Goal: Information Seeking & Learning: Learn about a topic

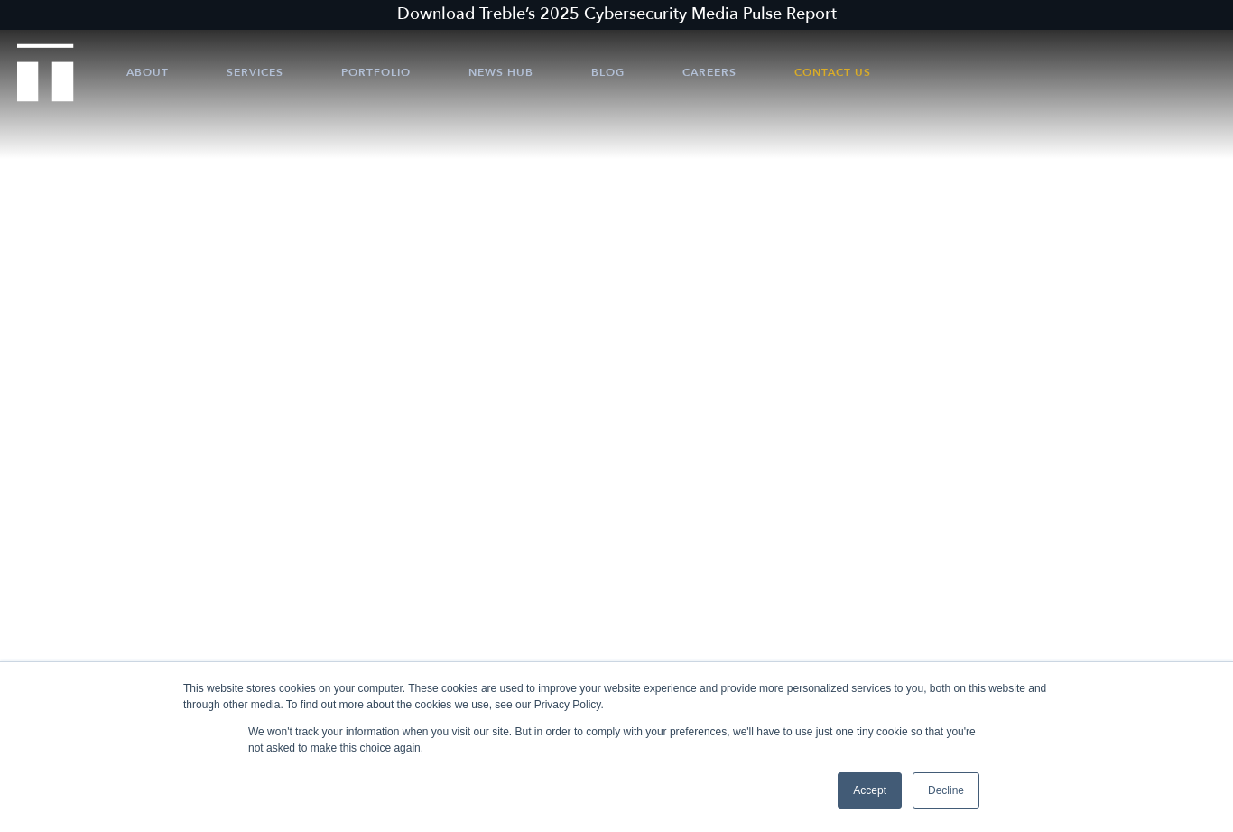
click at [948, 804] on link "Decline" at bounding box center [946, 790] width 67 height 36
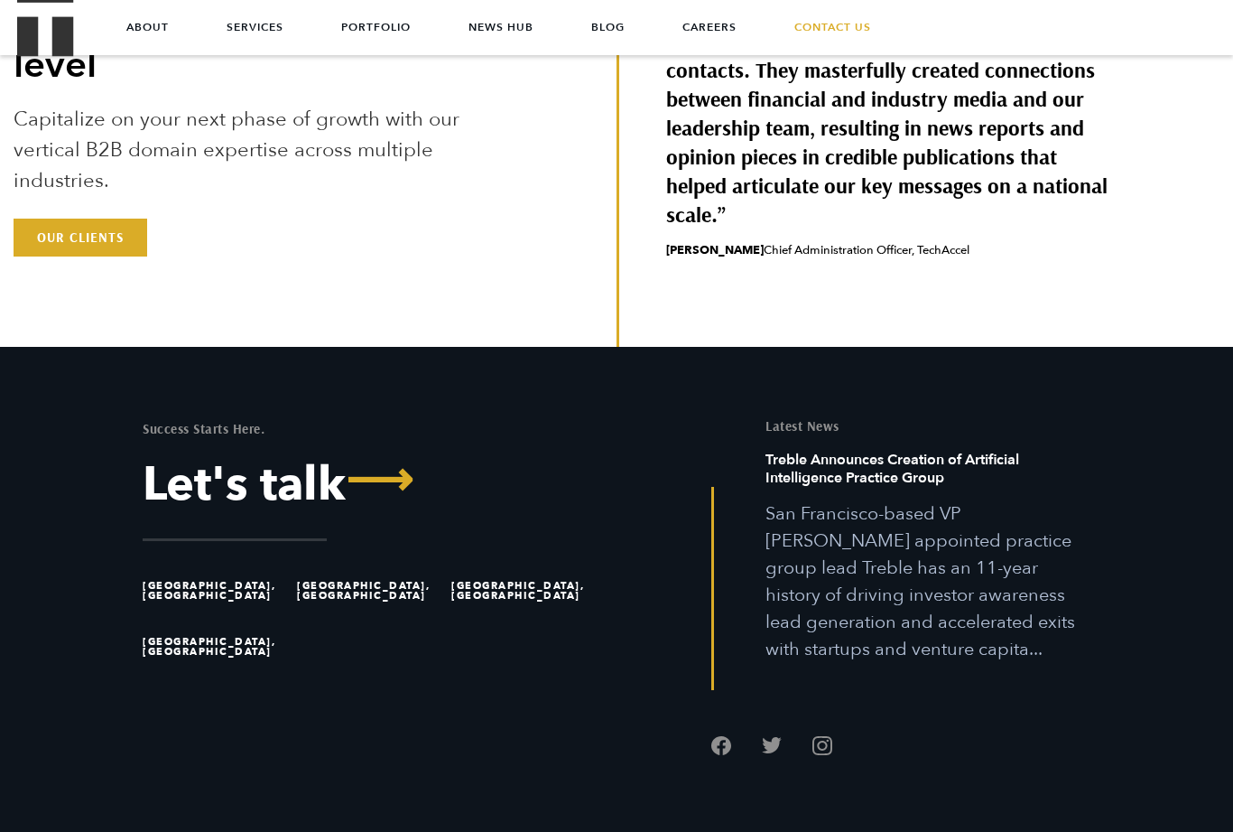
scroll to position [5006, 0]
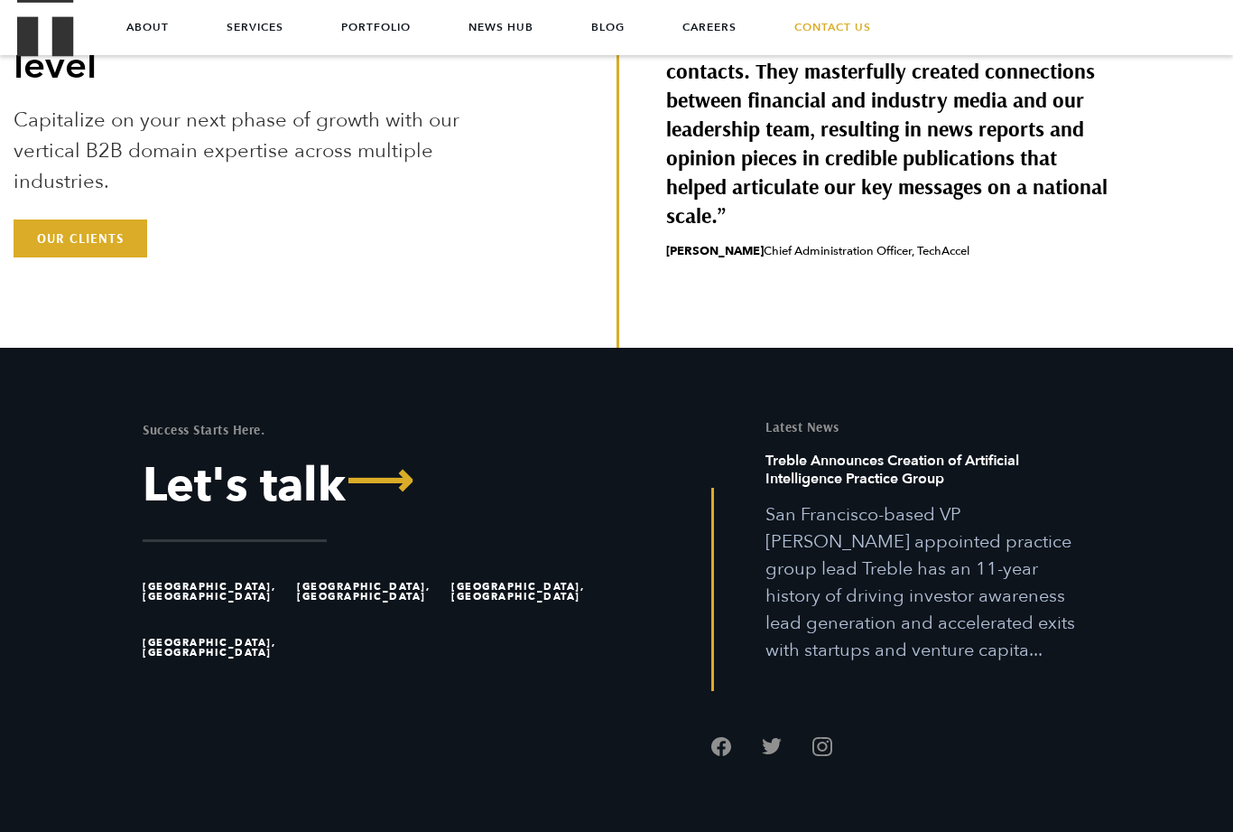
click at [513, 619] on li "[GEOGRAPHIC_DATA], [GEOGRAPHIC_DATA]" at bounding box center [524, 591] width 146 height 56
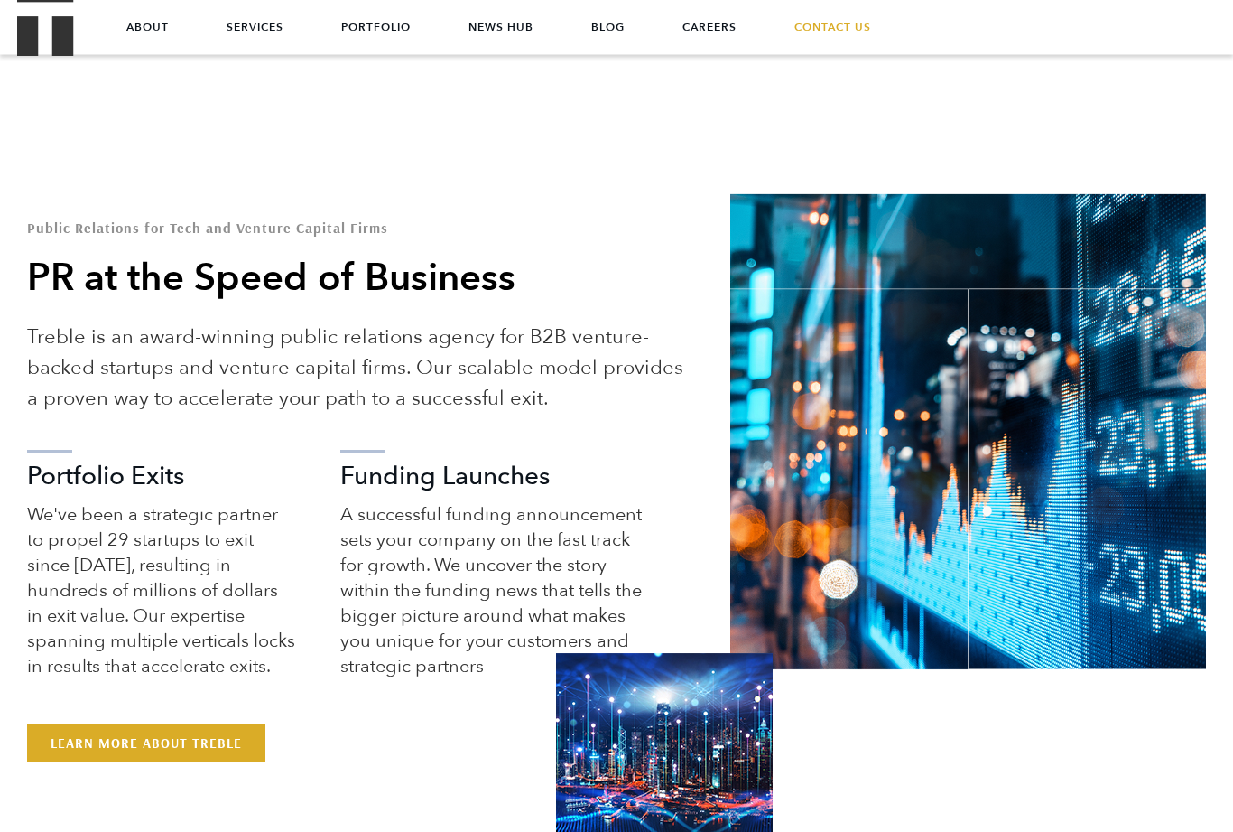
scroll to position [0, 0]
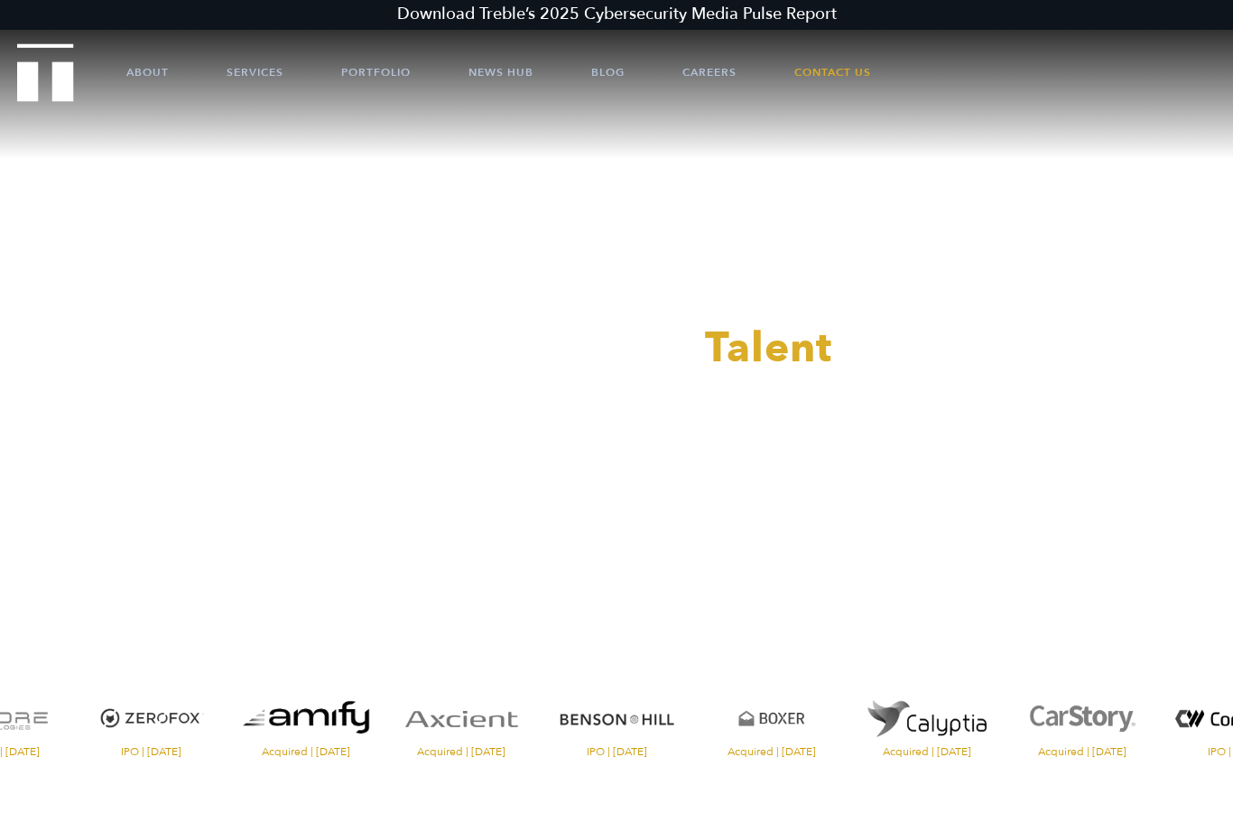
click at [716, 77] on link "Careers" at bounding box center [710, 72] width 54 height 54
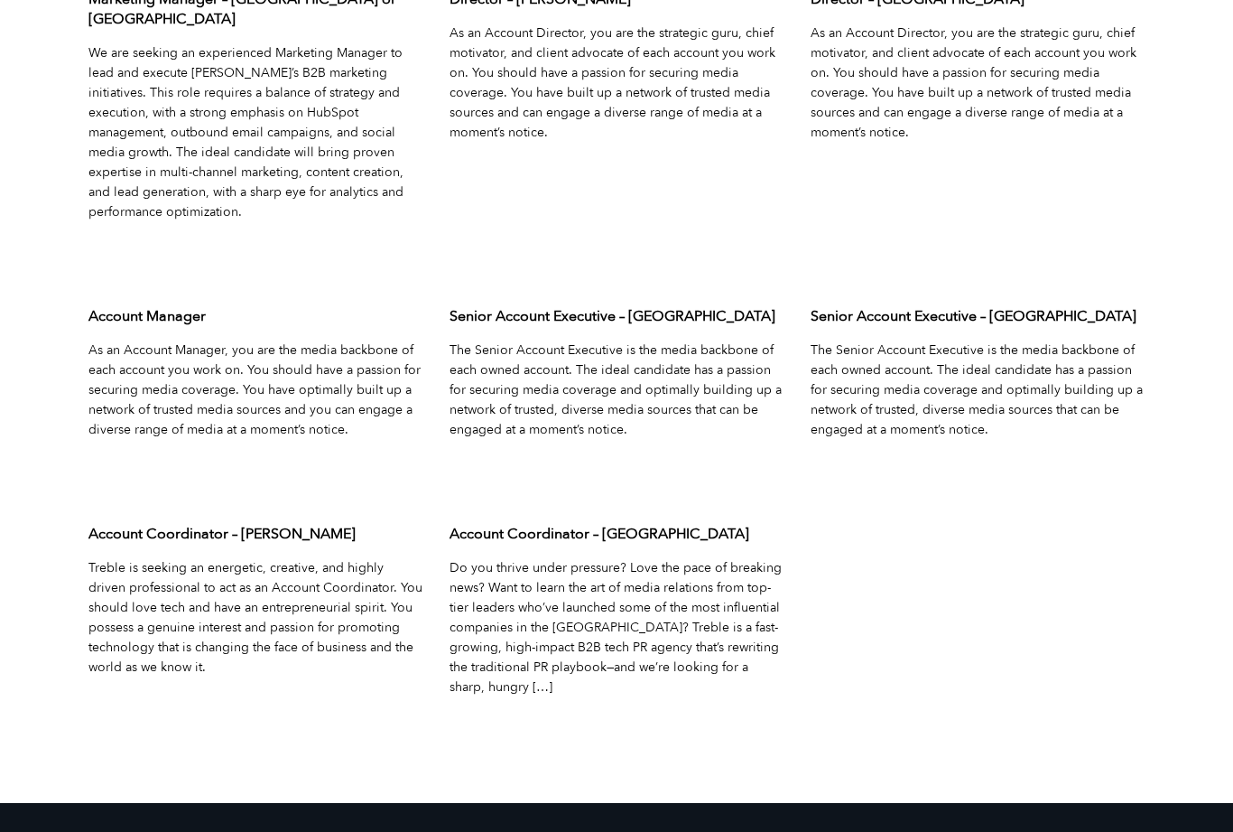
scroll to position [5783, 0]
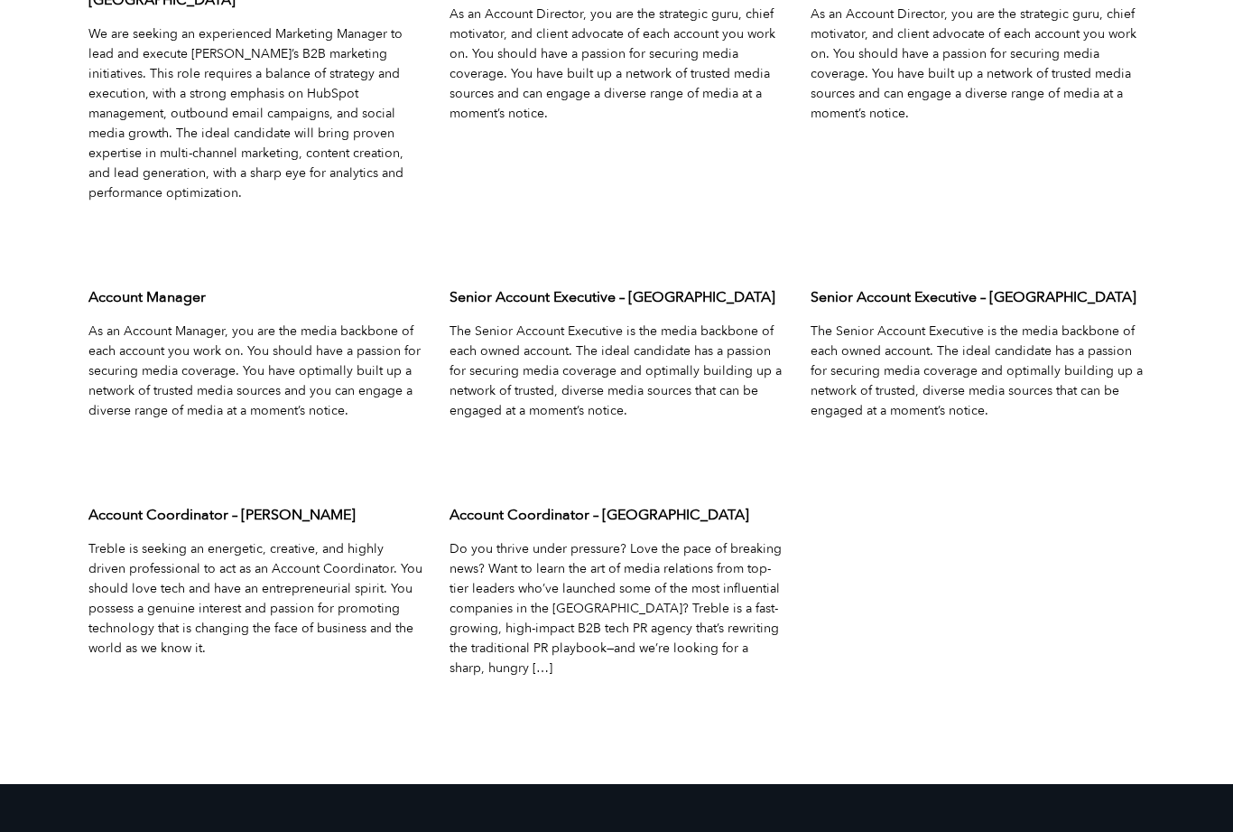
click at [497, 684] on link "Learn More" at bounding box center [492, 692] width 84 height 17
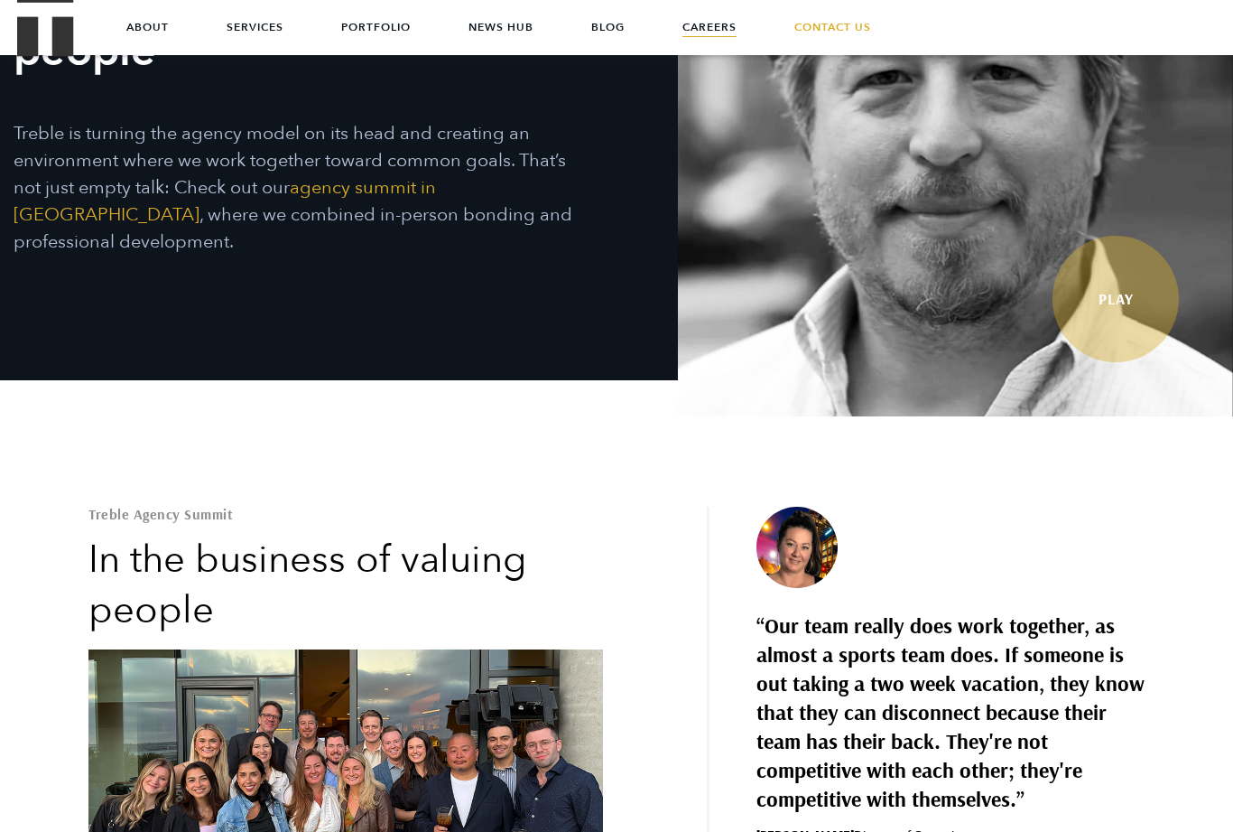
scroll to position [0, 0]
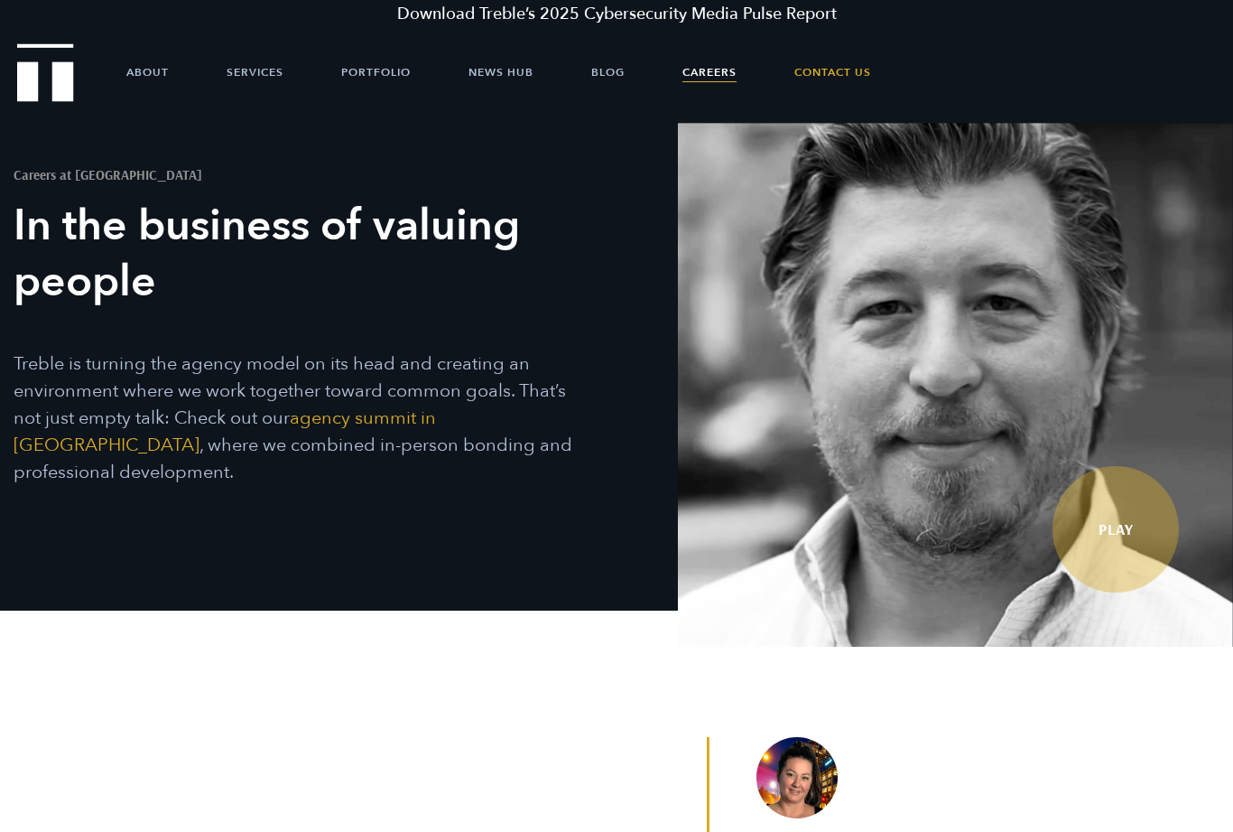
click at [146, 68] on link "About" at bounding box center [147, 72] width 42 height 54
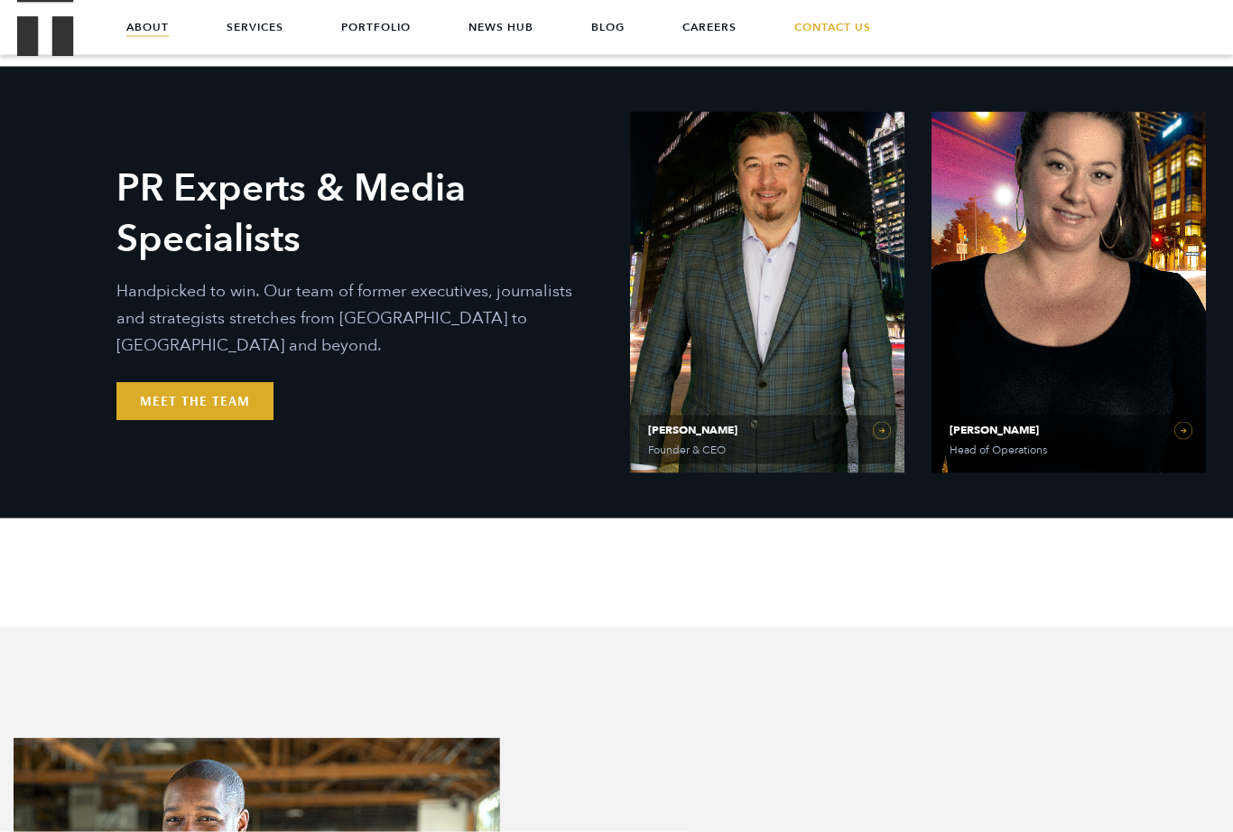
scroll to position [744, 0]
click at [155, 382] on link "Meet the Team" at bounding box center [194, 401] width 157 height 38
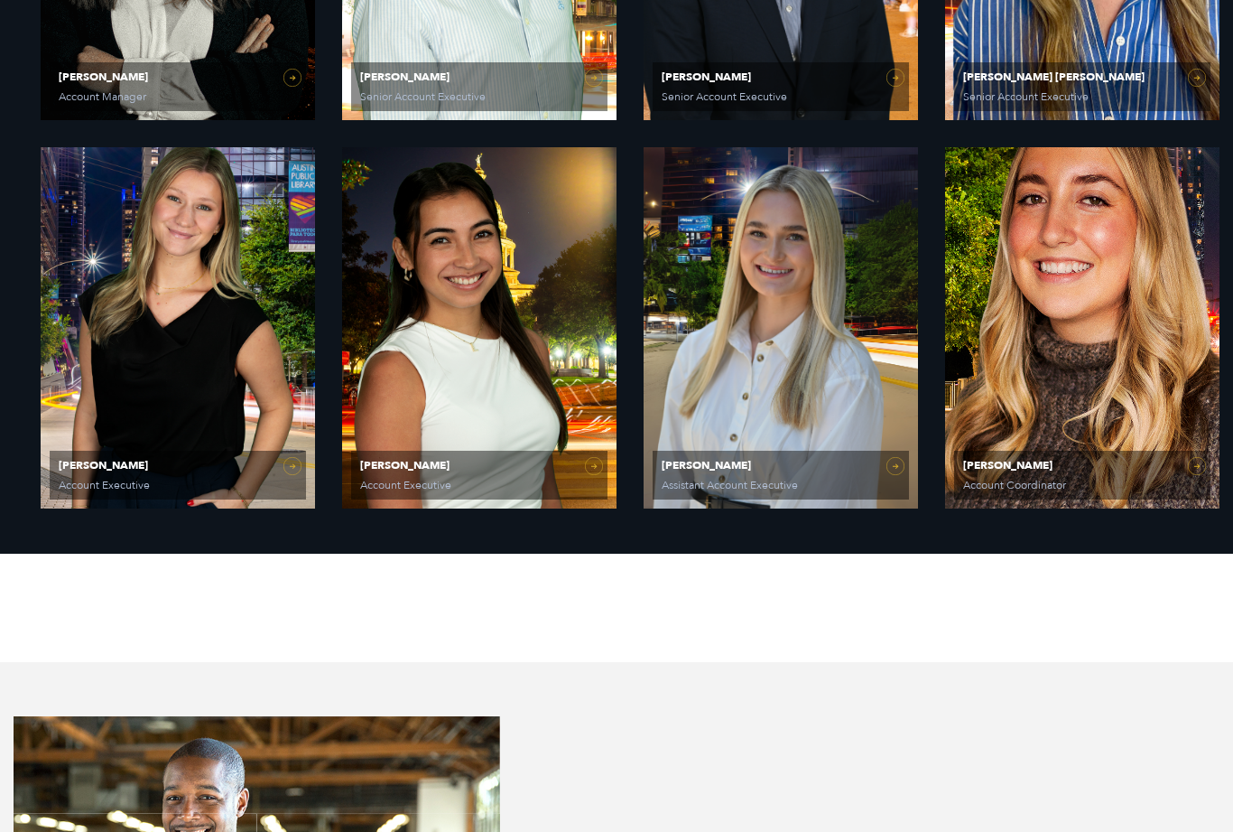
scroll to position [1872, 0]
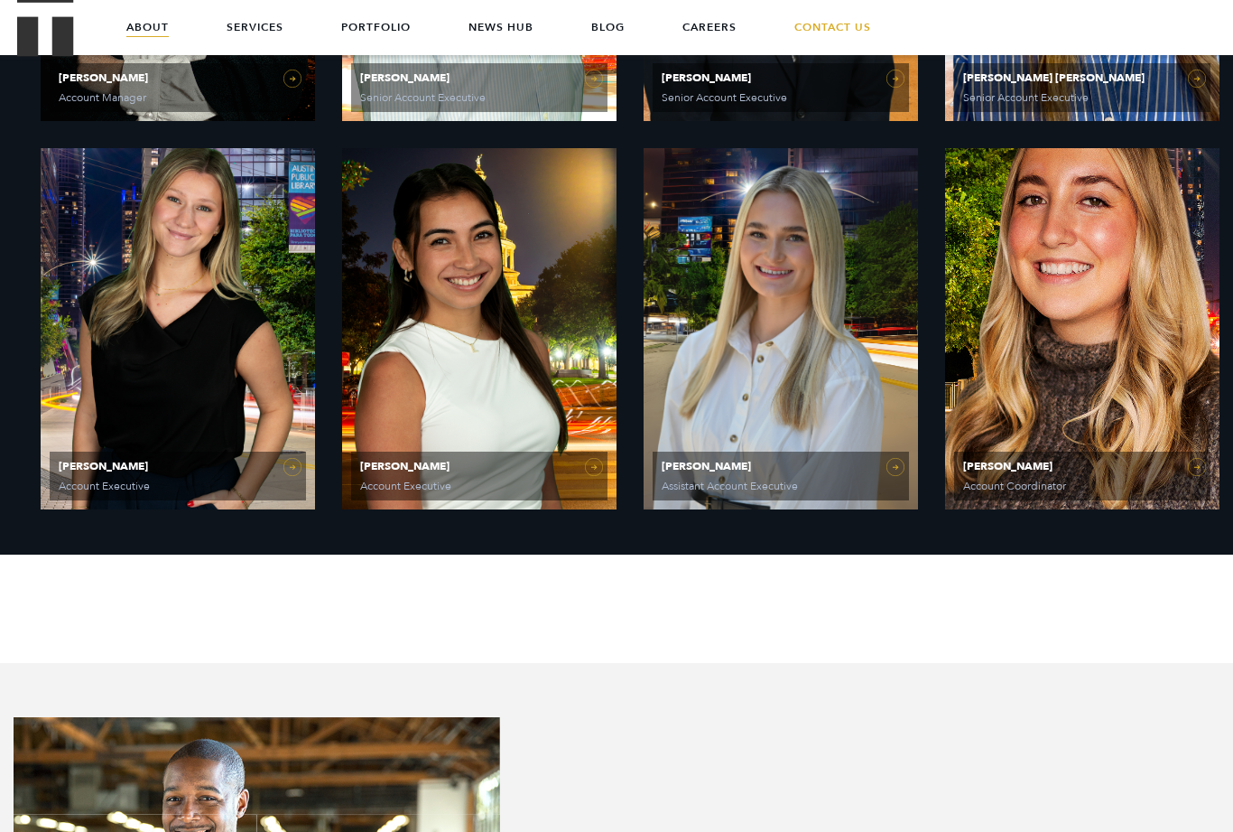
click at [1201, 472] on link "Dani Smith Account Coordinator" at bounding box center [1082, 328] width 274 height 361
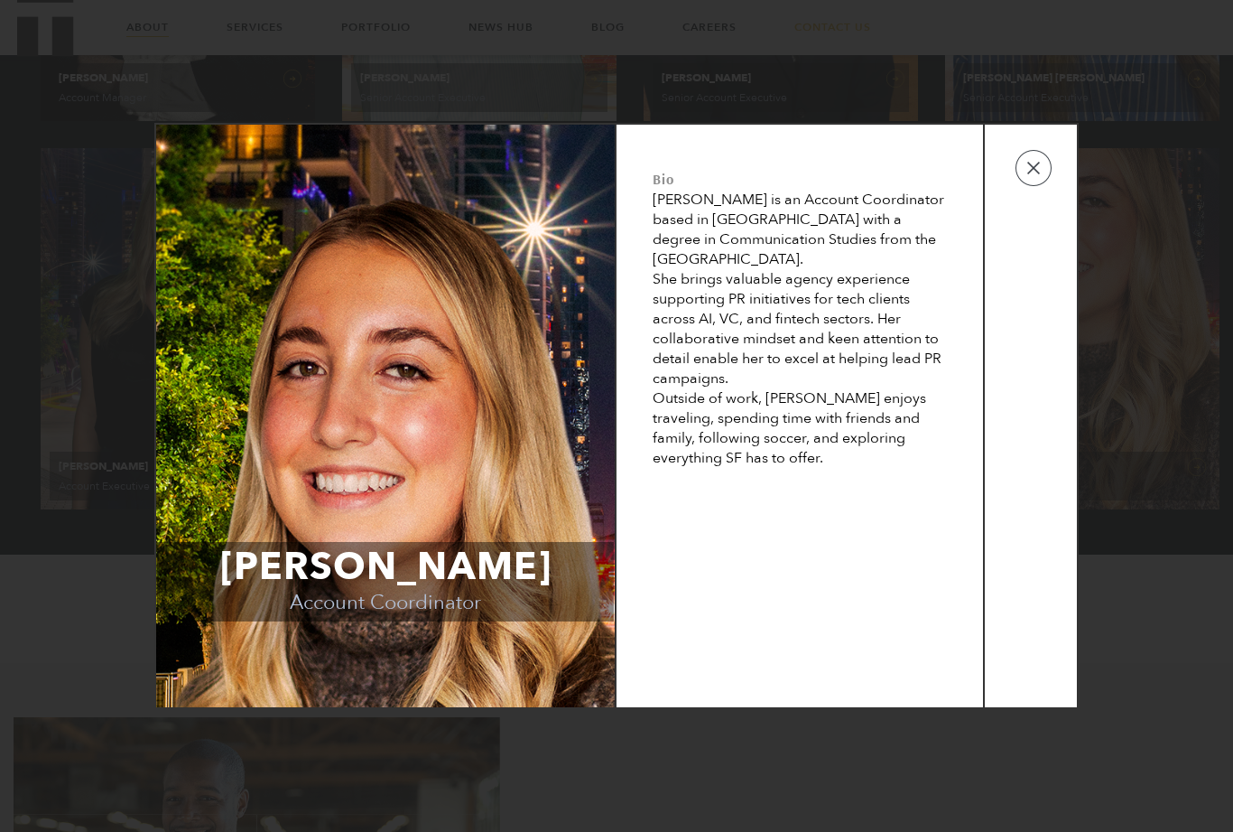
click at [1034, 182] on button "button" at bounding box center [1034, 168] width 36 height 36
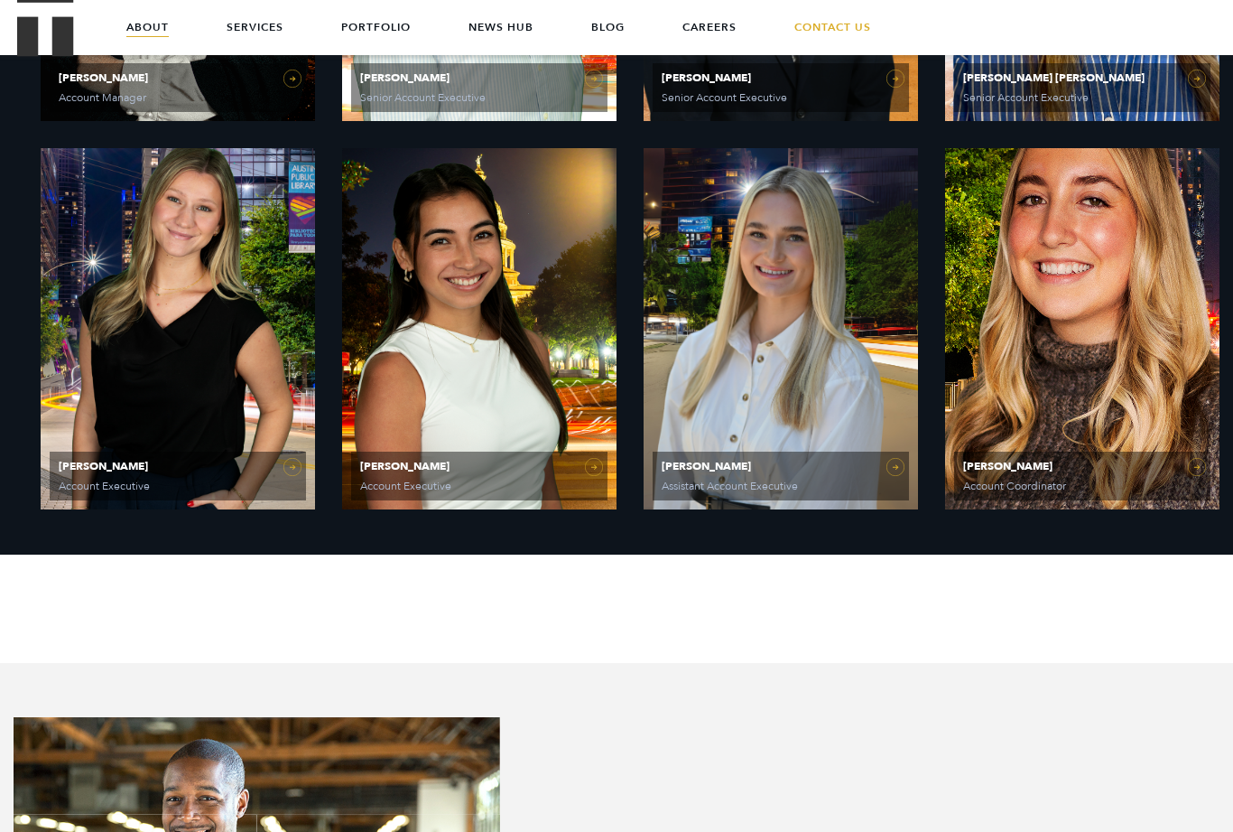
click at [904, 465] on link "Elizabeth Kalwick Assistant Account Executive" at bounding box center [781, 328] width 274 height 361
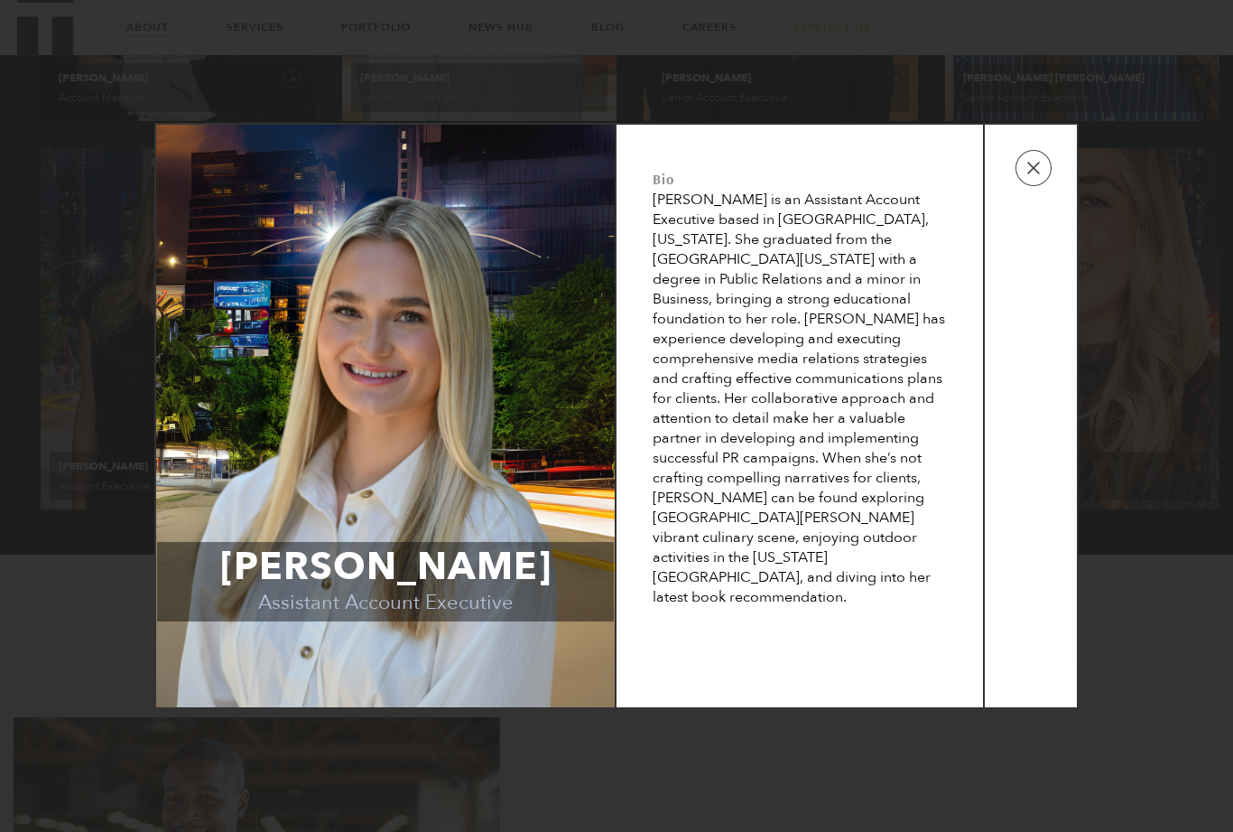
click at [1036, 183] on button "button" at bounding box center [1034, 168] width 36 height 36
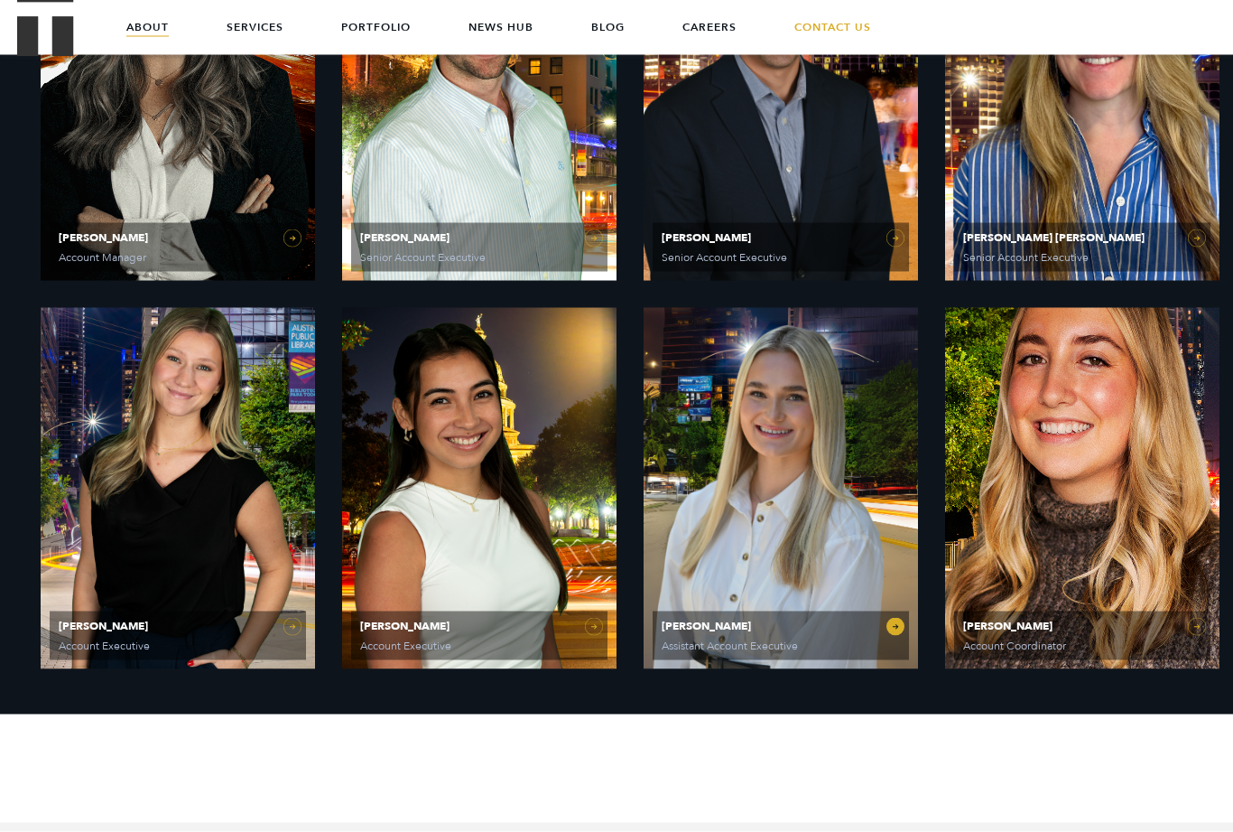
scroll to position [1712, 0]
click at [593, 632] on link "Laura Corona Account Executive" at bounding box center [479, 488] width 274 height 361
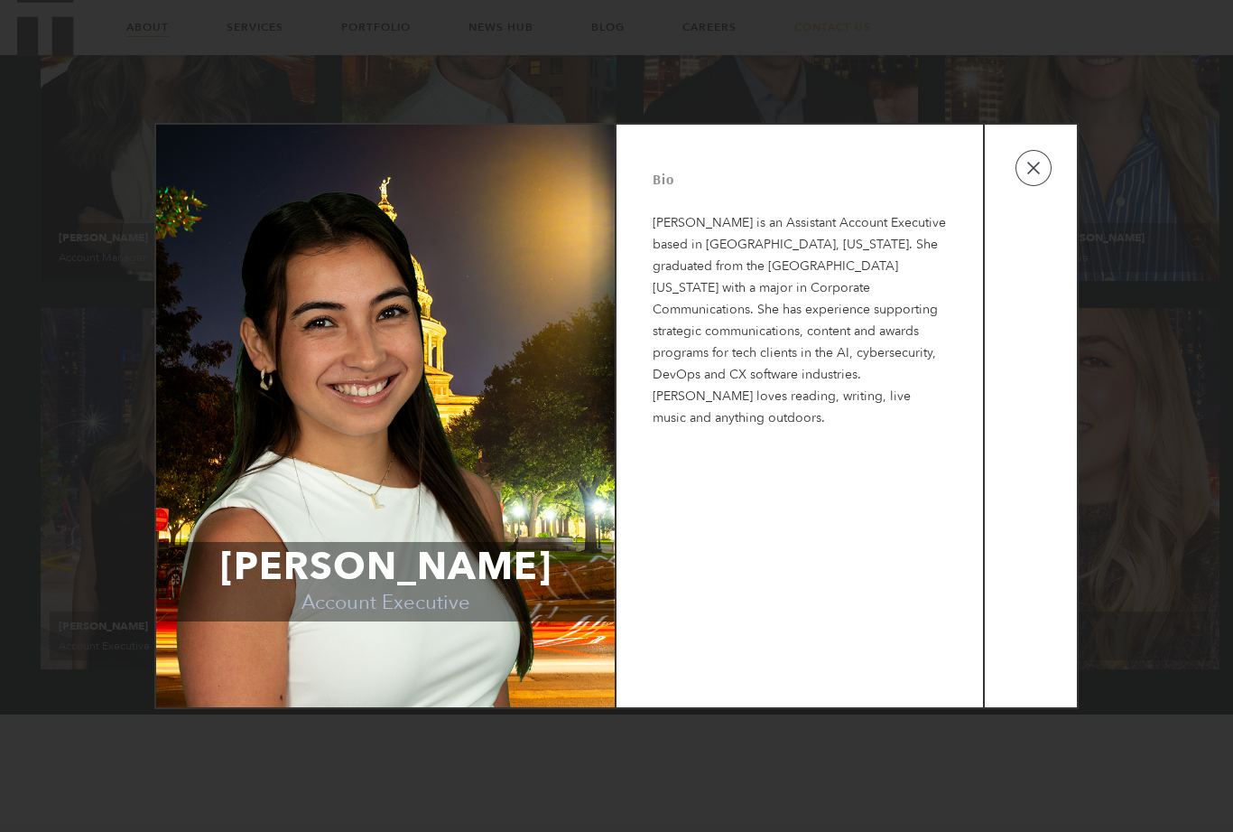
click at [1036, 172] on button "button" at bounding box center [1034, 168] width 36 height 36
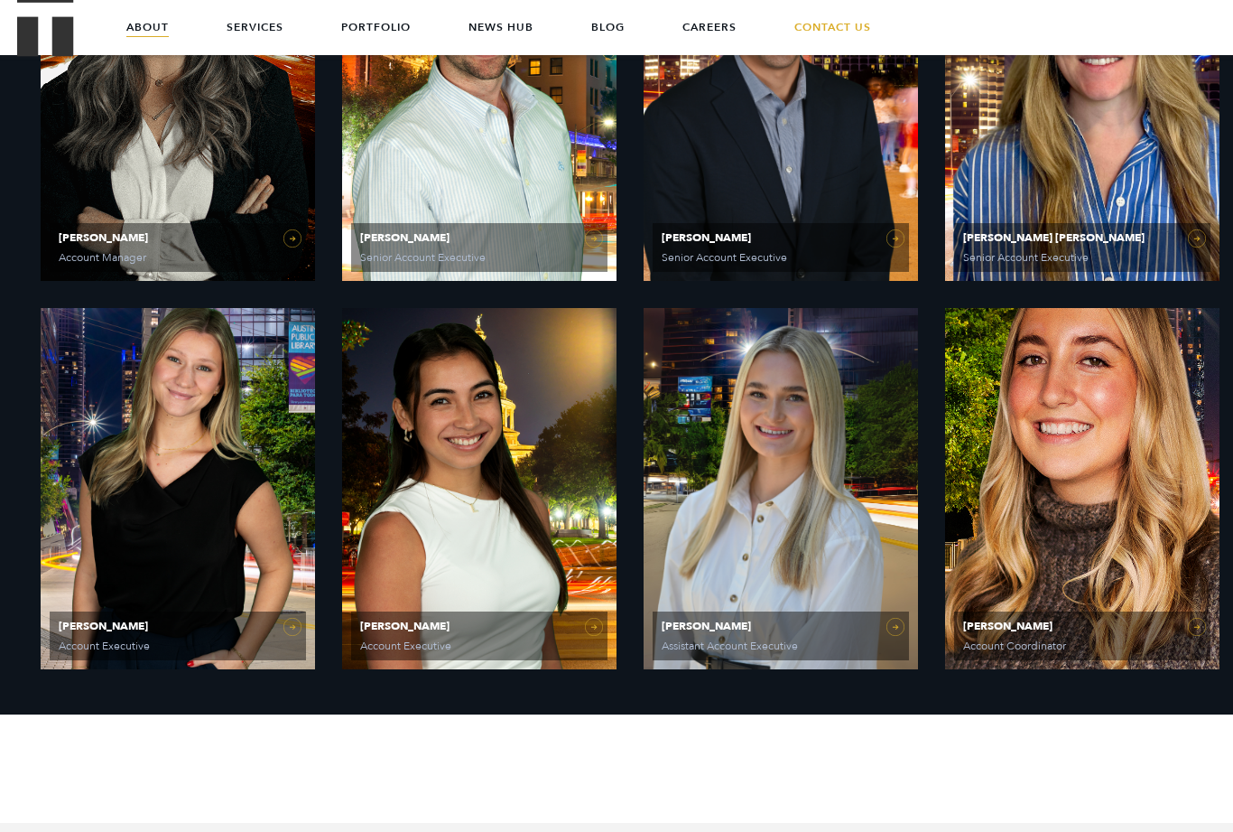
click at [293, 627] on link "Sydney Miner Account Executive" at bounding box center [178, 488] width 274 height 361
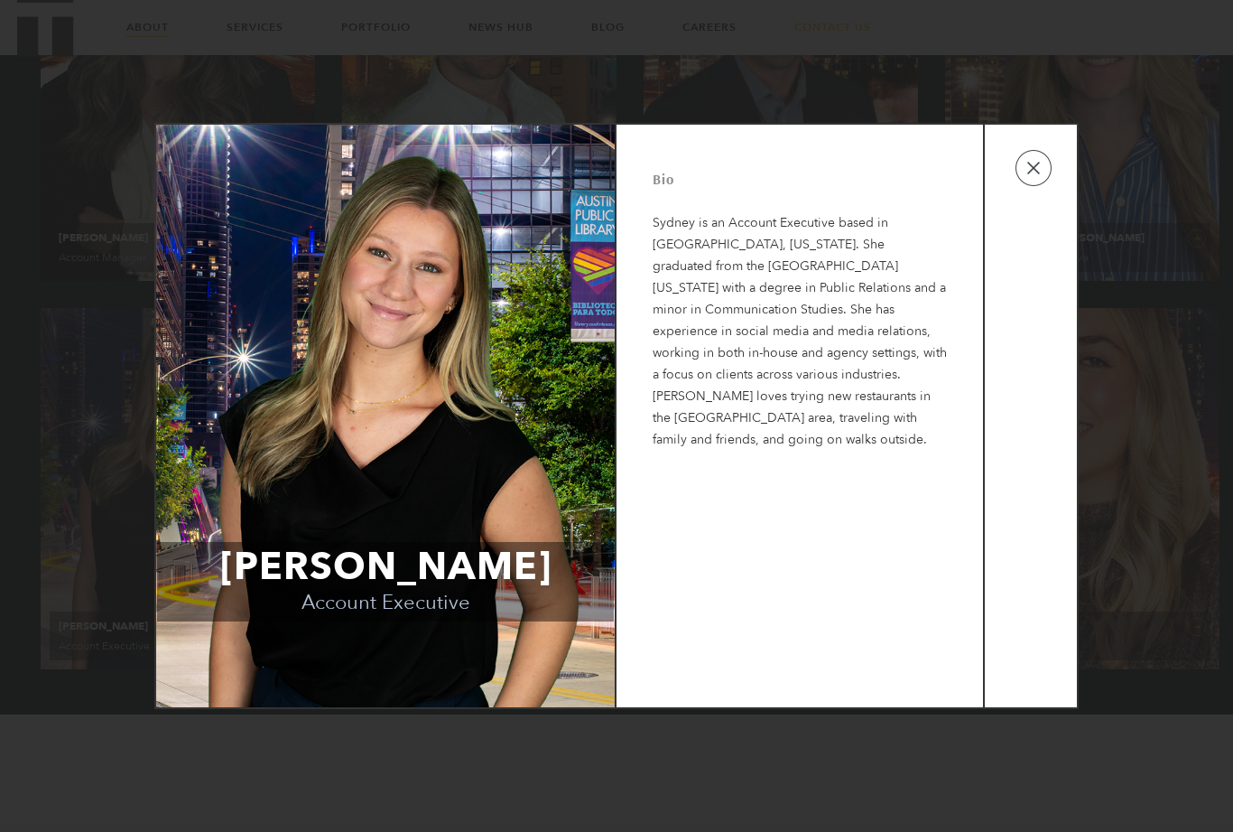
click at [1042, 159] on button "button" at bounding box center [1034, 168] width 36 height 36
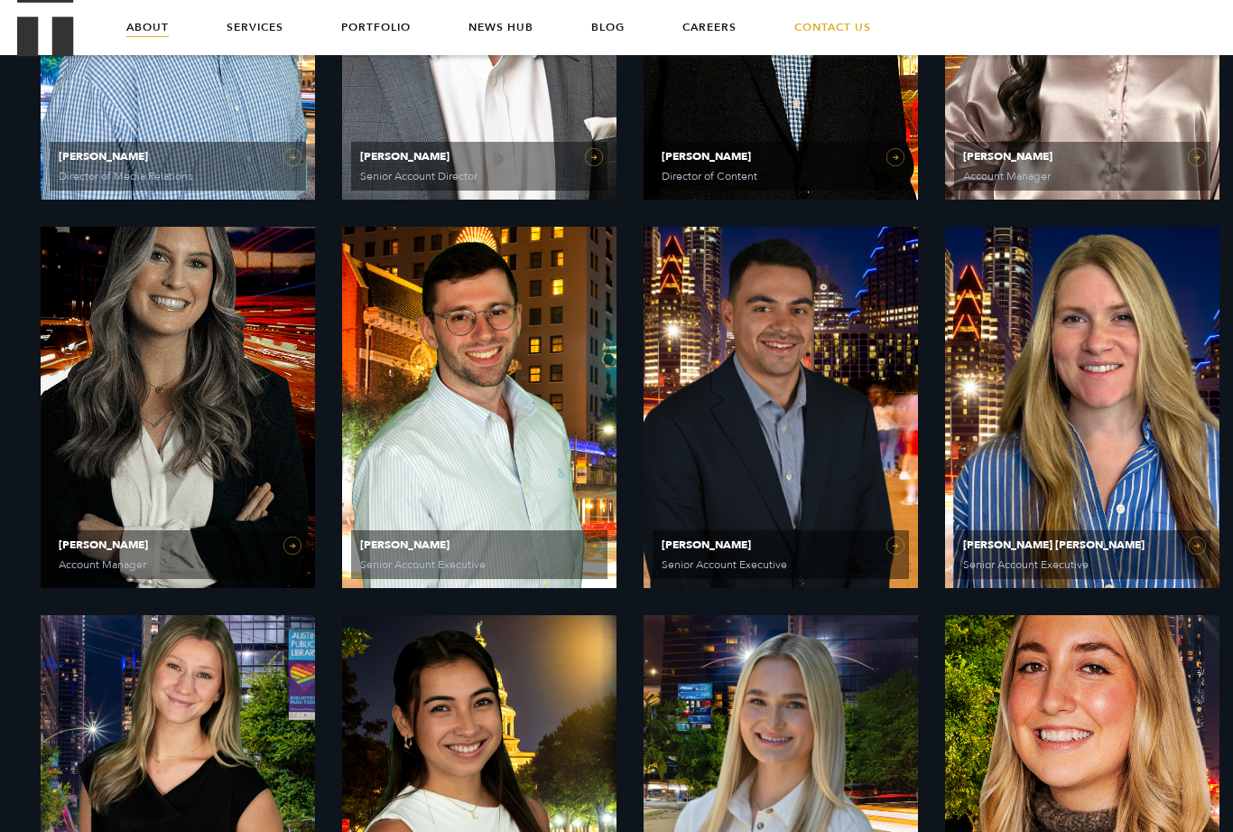
scroll to position [1403, 0]
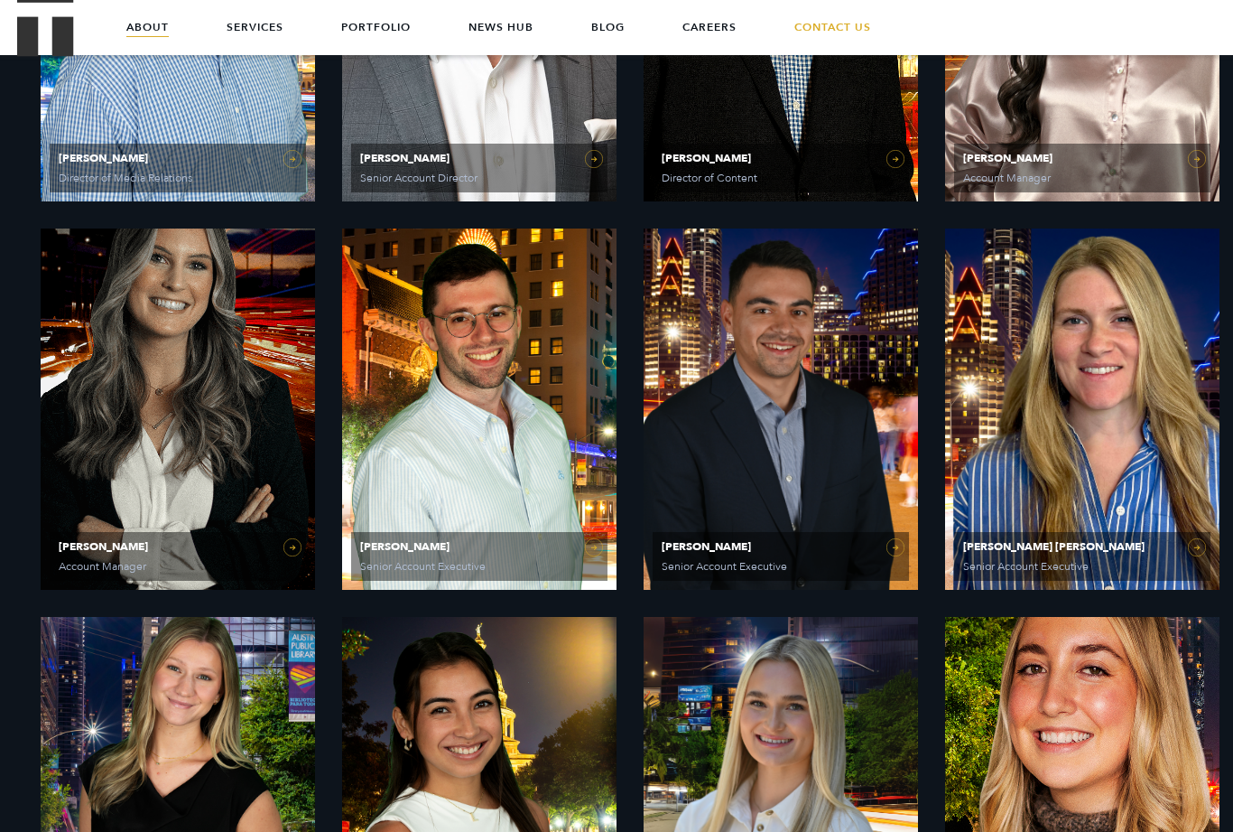
click at [1208, 553] on span "Katie Anne Hayes Senior Account Executive" at bounding box center [1082, 556] width 256 height 49
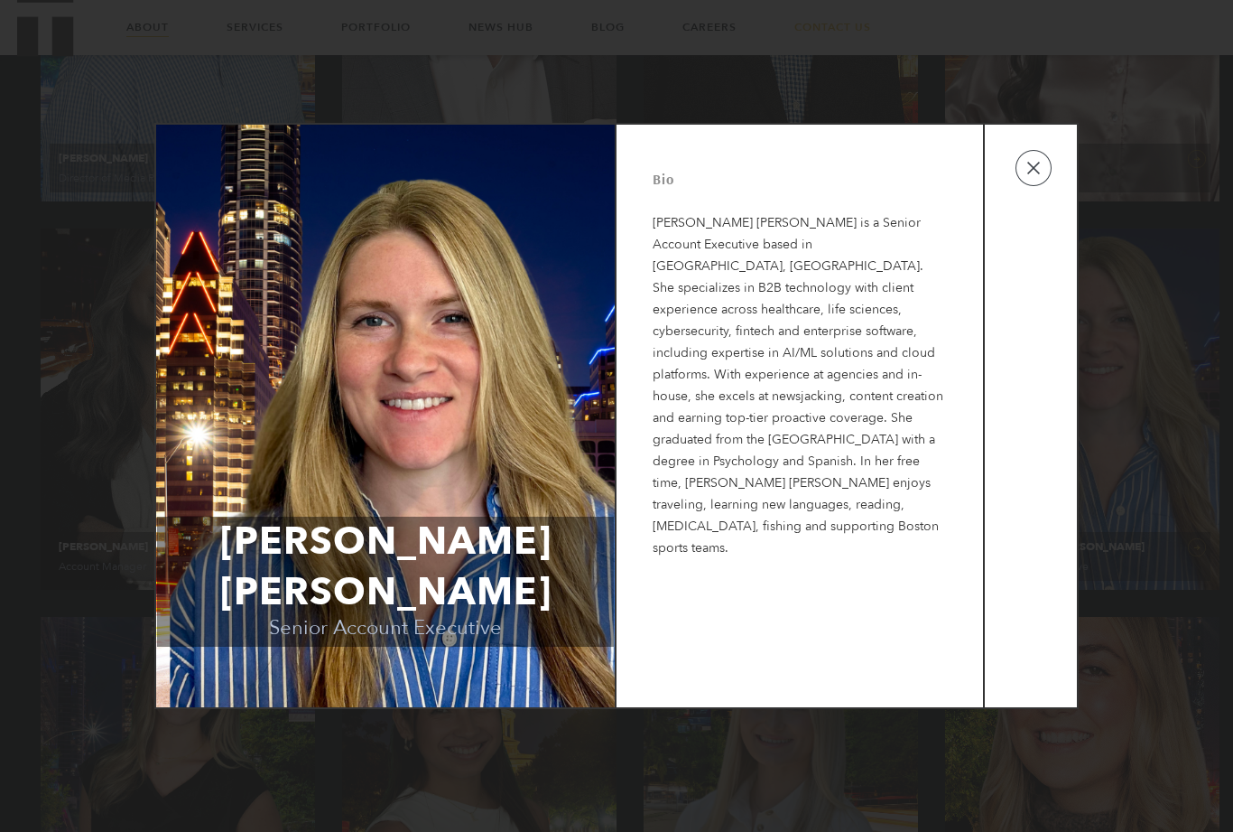
click at [1031, 182] on button "button" at bounding box center [1034, 168] width 36 height 36
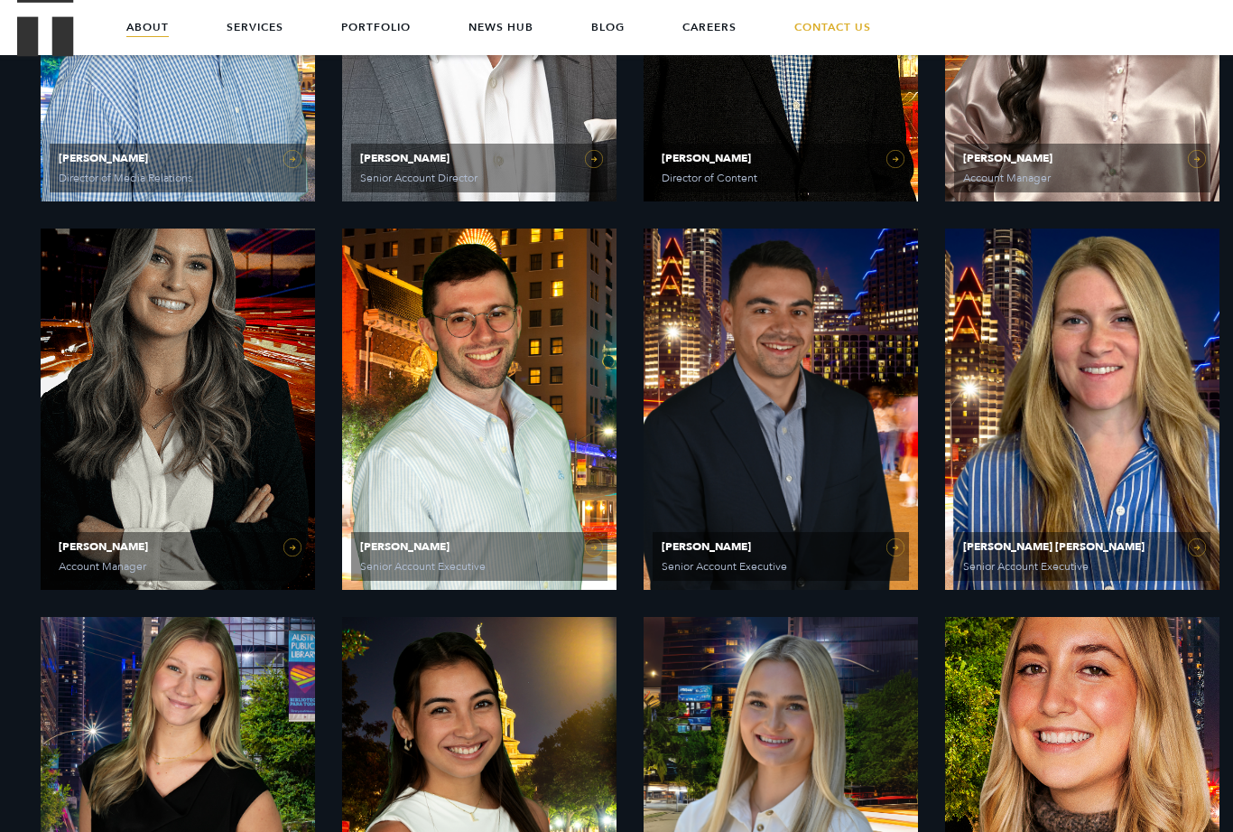
click at [899, 546] on link "Mike Bradley Senior Account Executive" at bounding box center [781, 408] width 274 height 361
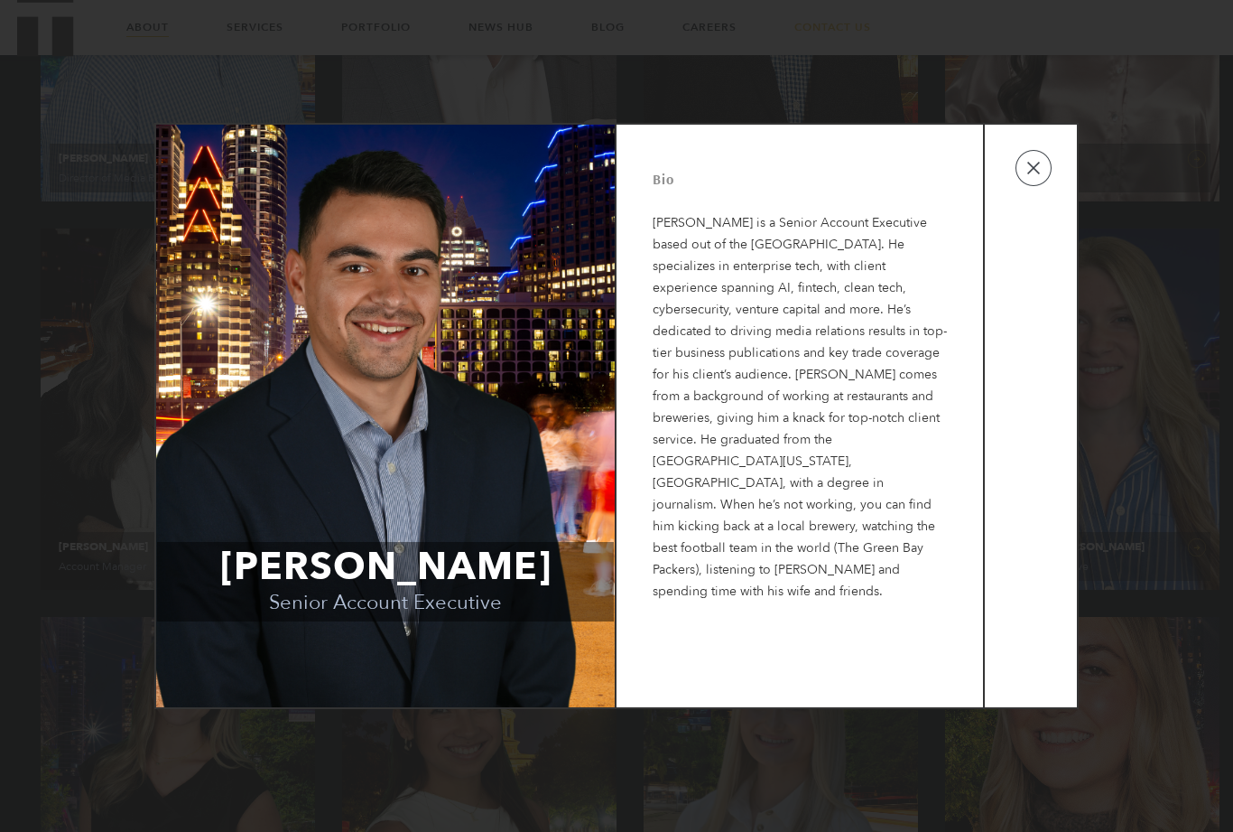
click at [1037, 184] on button "button" at bounding box center [1034, 168] width 36 height 36
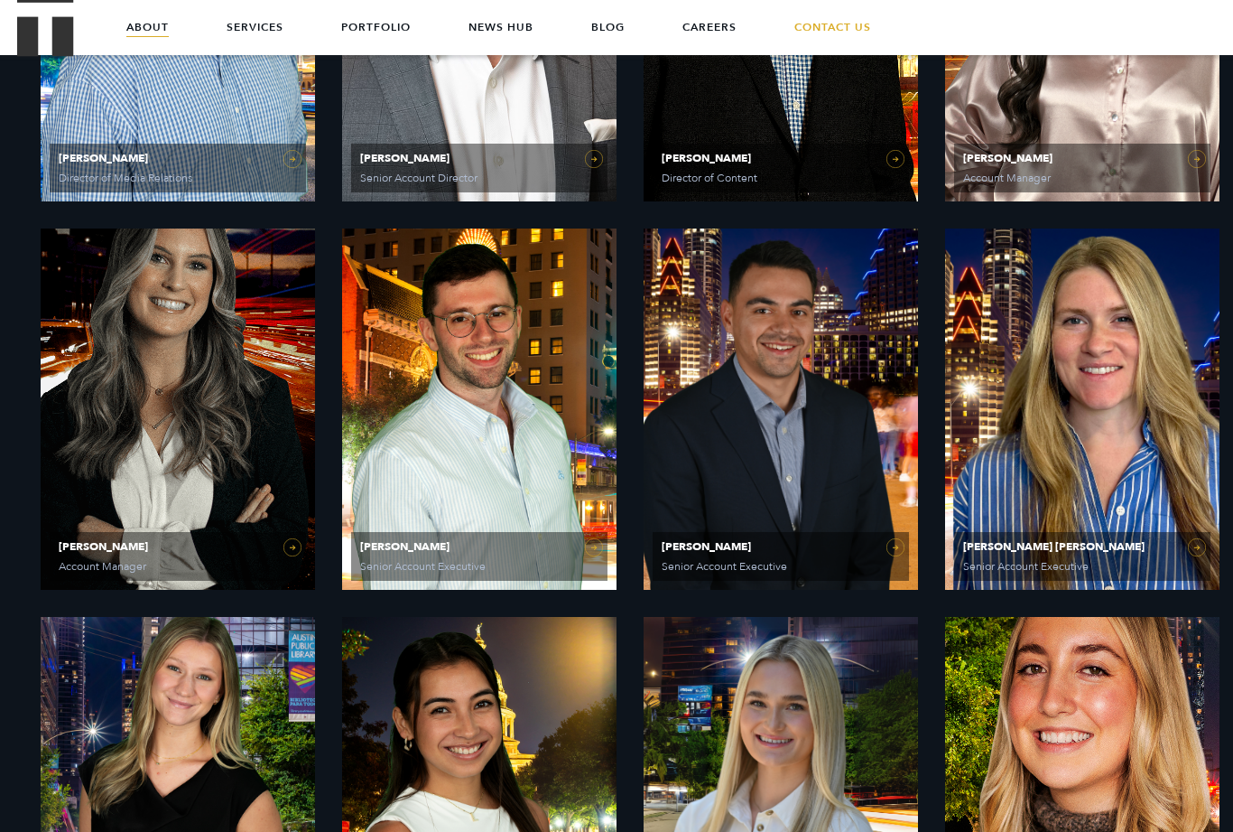
click at [599, 541] on link "Josh Georgiou Senior Account Executive" at bounding box center [479, 408] width 274 height 361
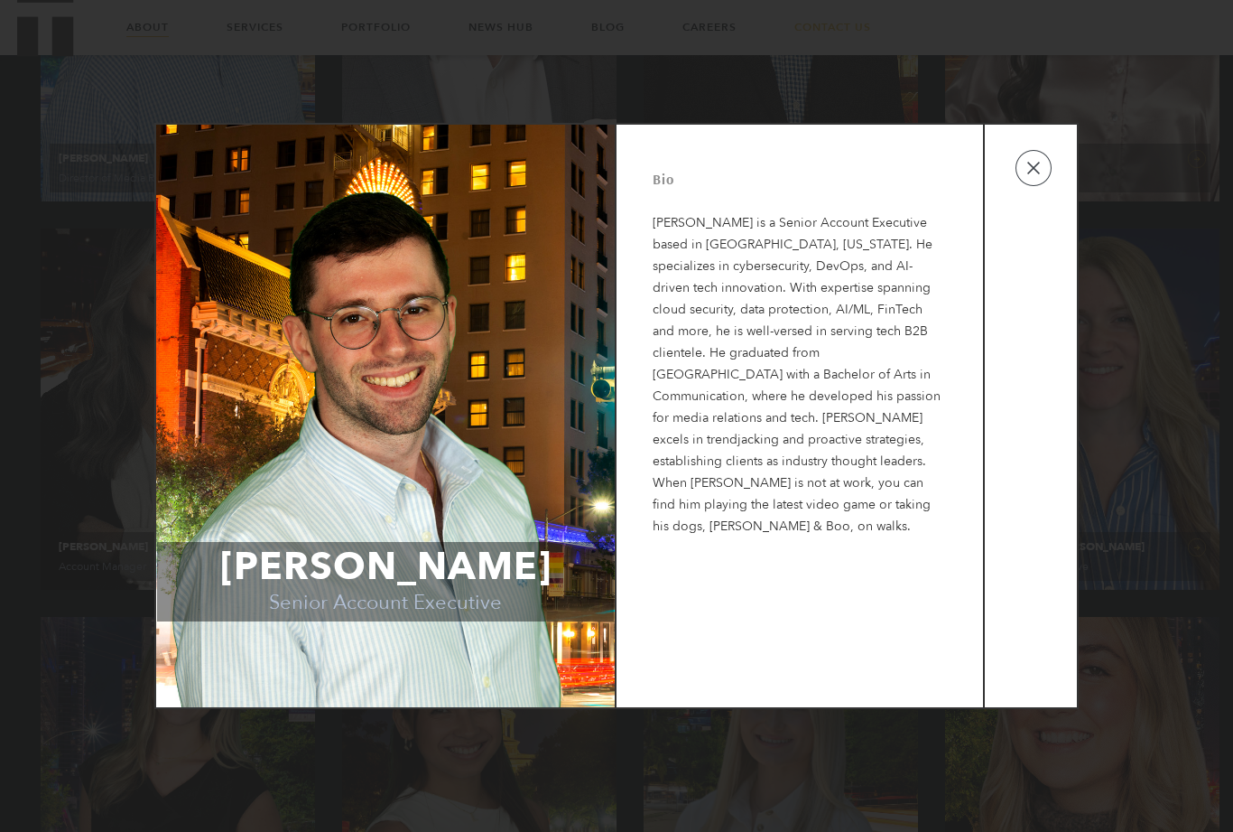
click at [1033, 174] on button "button" at bounding box center [1034, 168] width 36 height 36
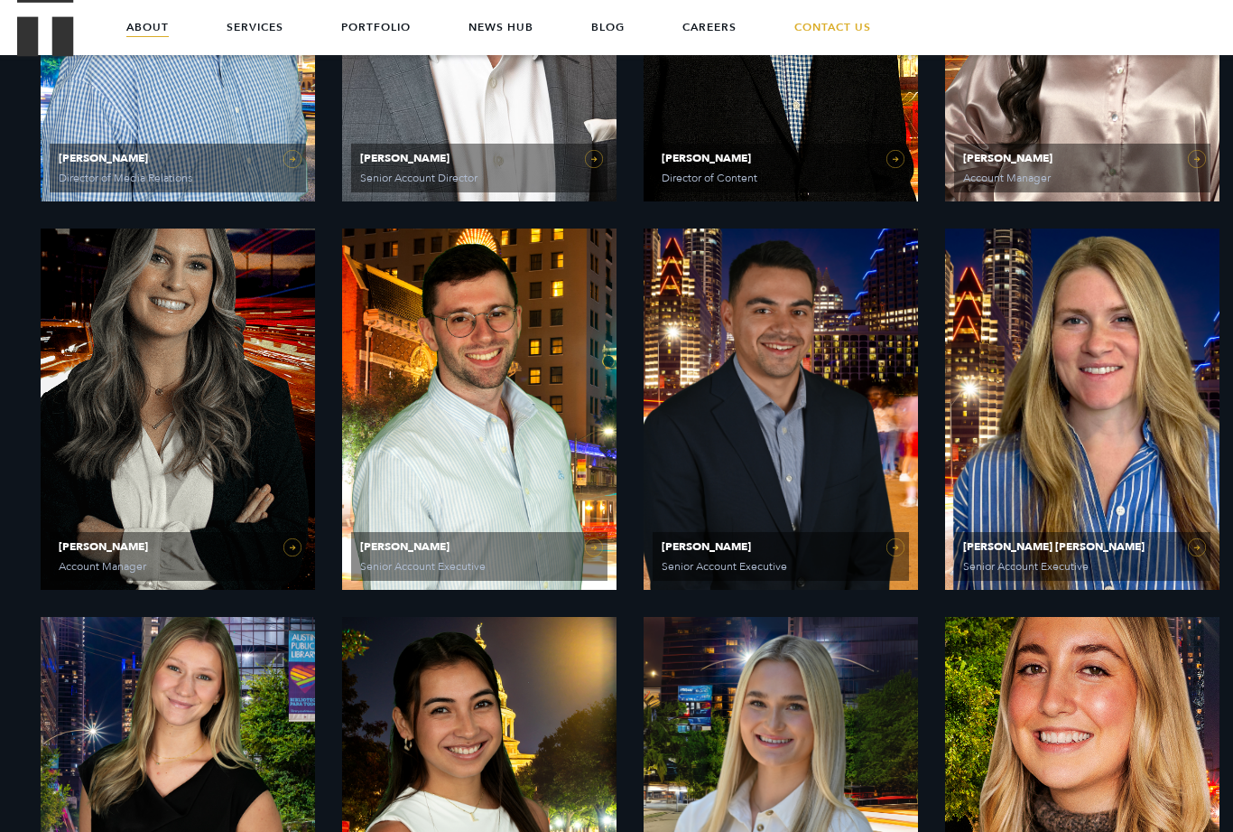
click at [301, 551] on link "McKenzie Covell Account Manager" at bounding box center [178, 408] width 274 height 361
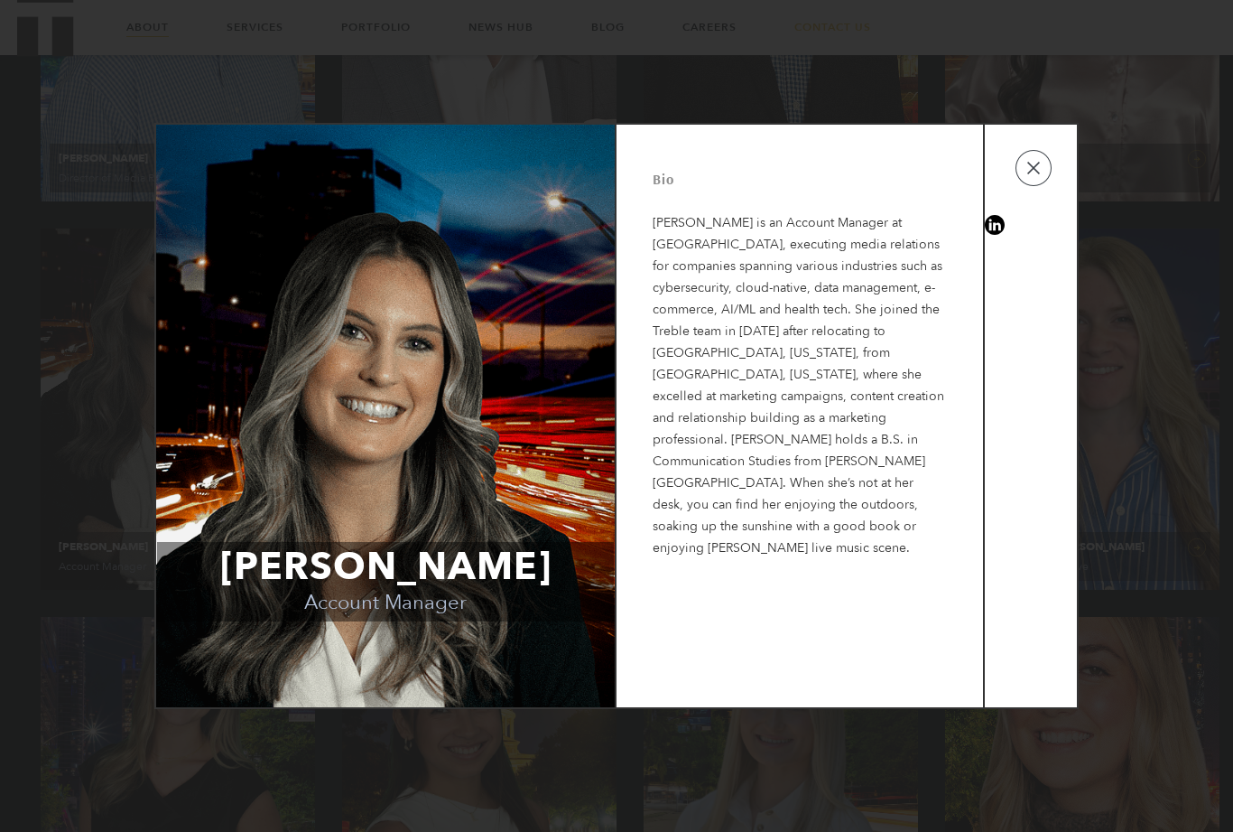
click at [1034, 178] on button "button" at bounding box center [1034, 168] width 36 height 36
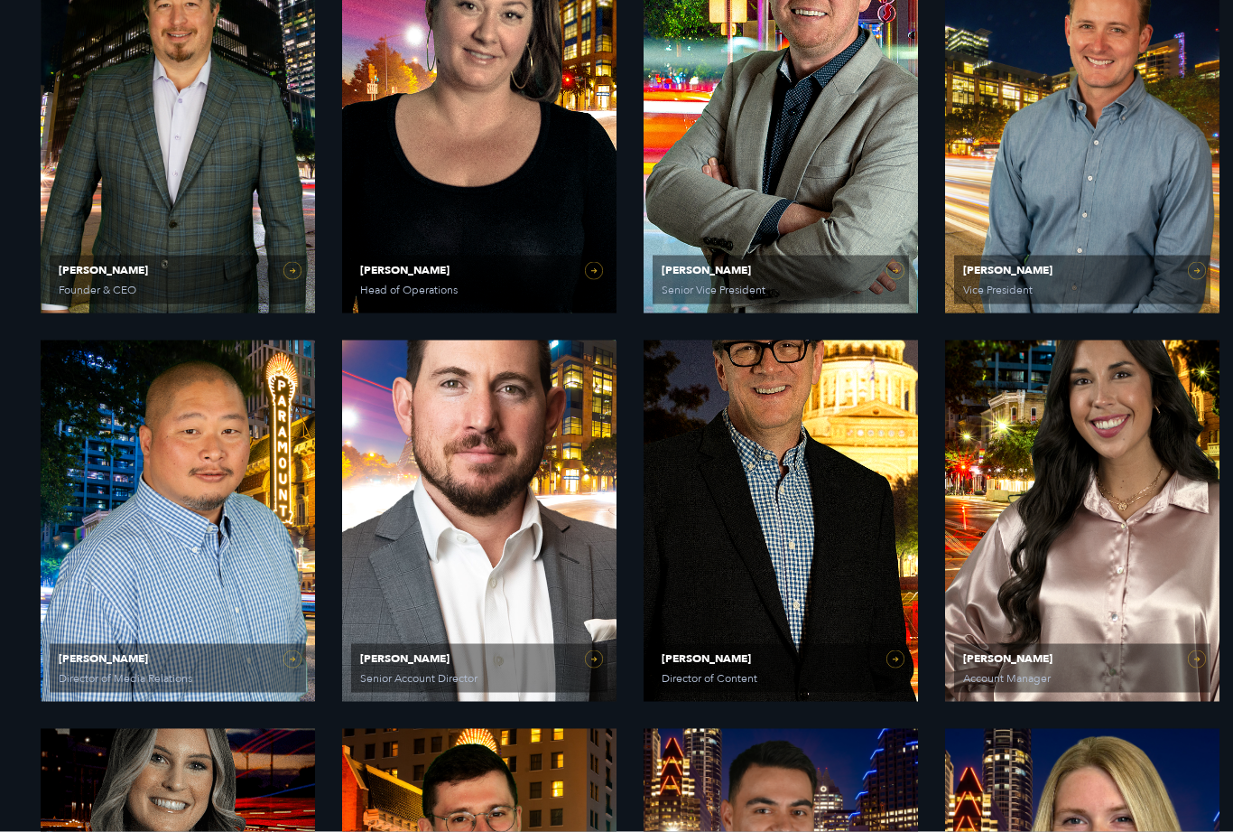
scroll to position [916, 0]
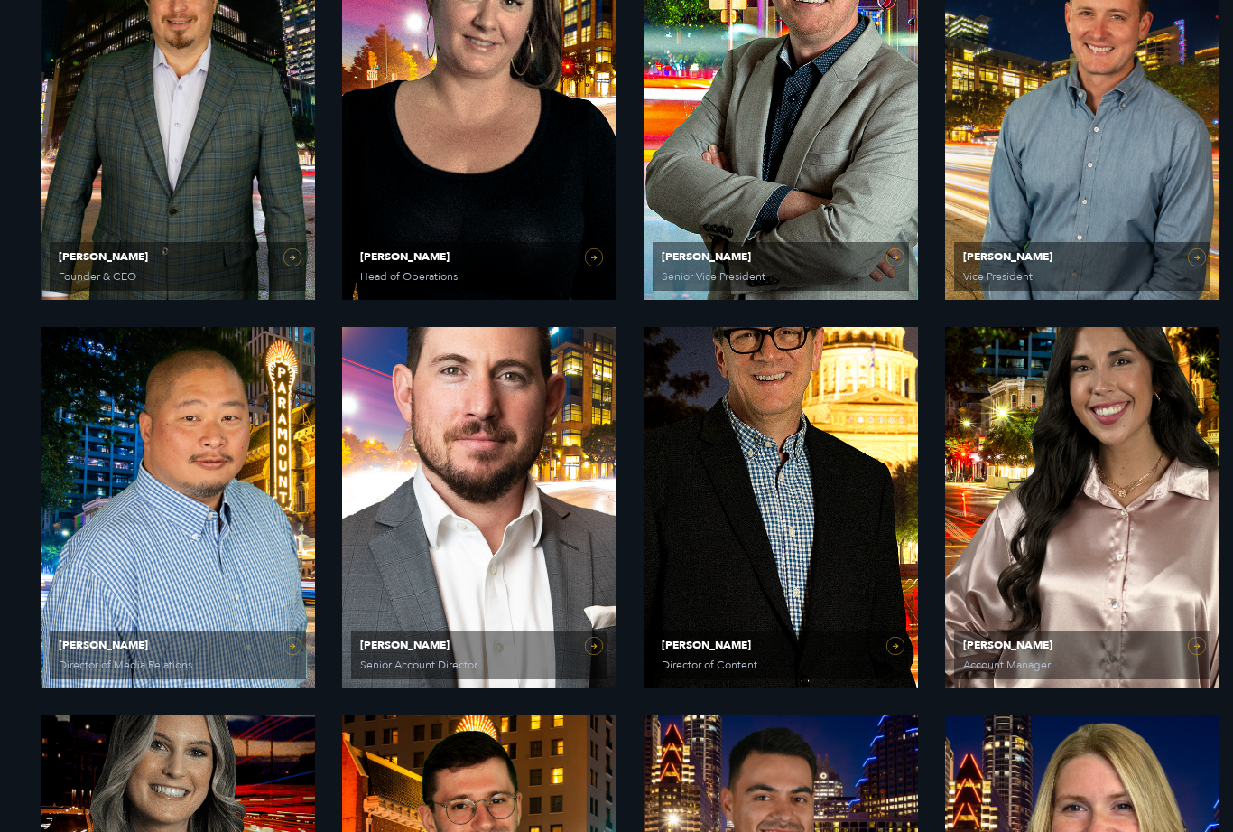
click at [1204, 659] on span "Sarah Vandiver Account Manager" at bounding box center [1082, 654] width 256 height 49
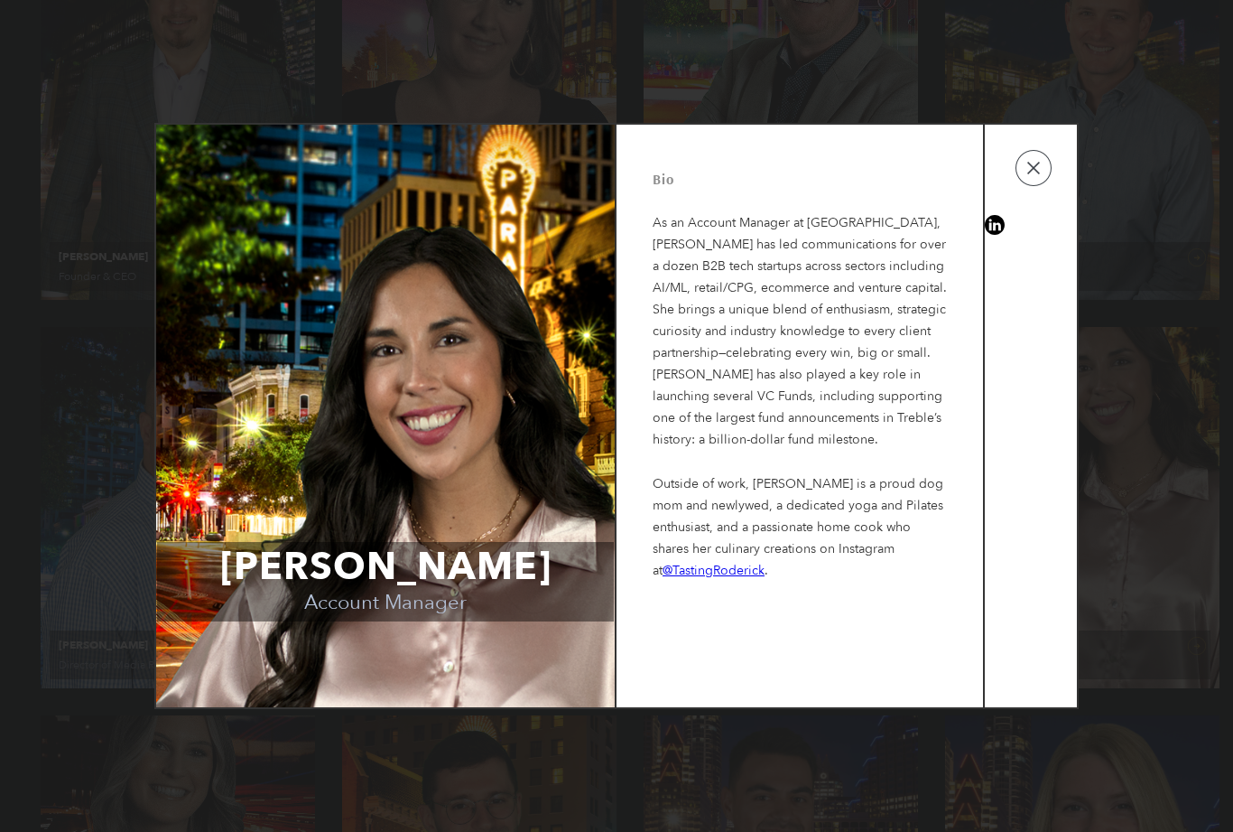
click at [1037, 177] on button "button" at bounding box center [1034, 168] width 36 height 36
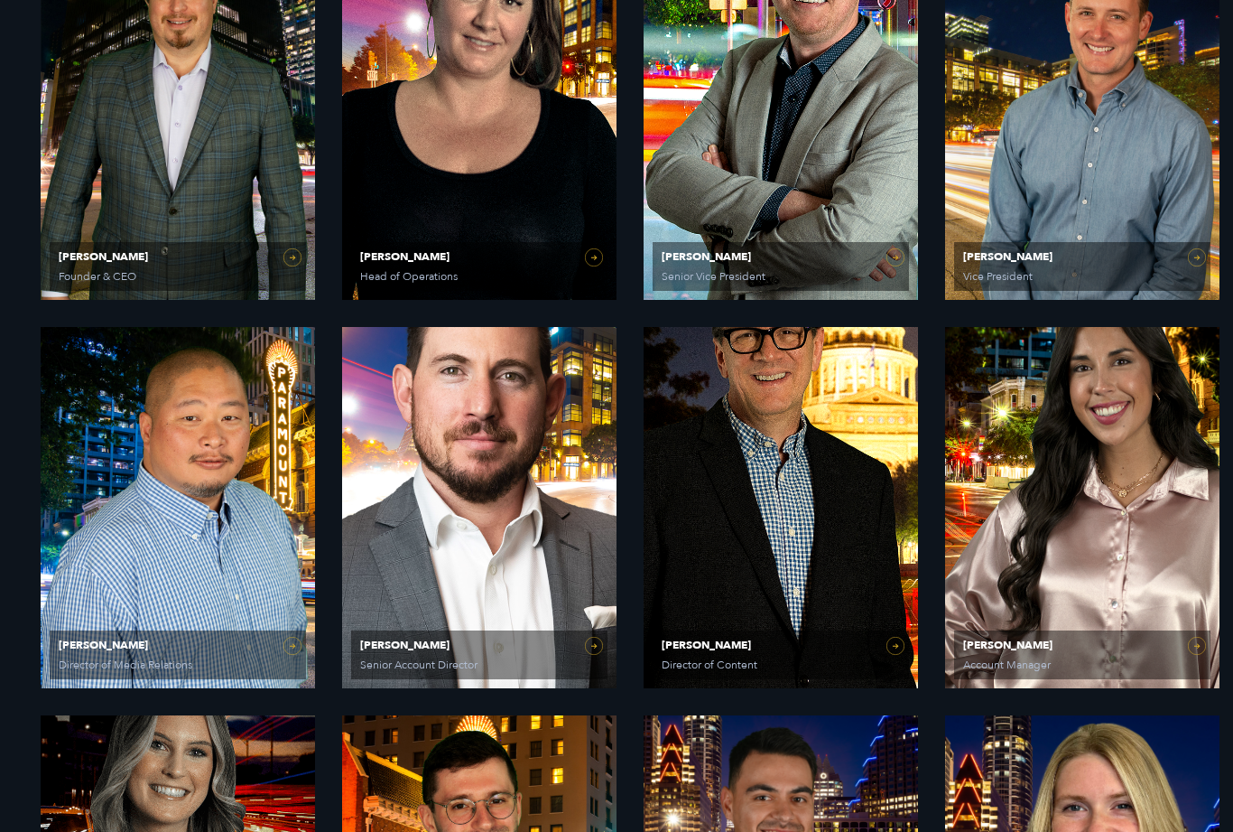
click at [898, 653] on link "Jeff Beckham Director of Content" at bounding box center [781, 507] width 274 height 361
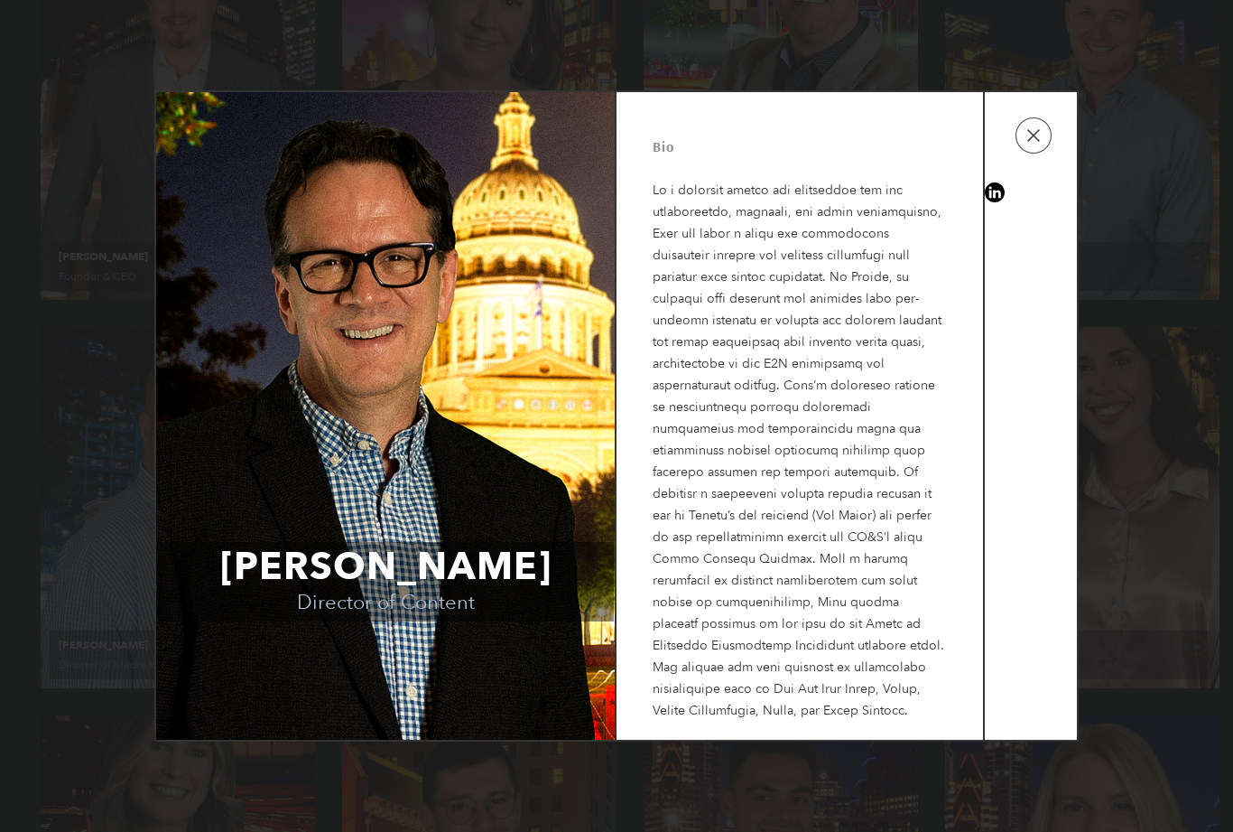
click at [1042, 153] on button "button" at bounding box center [1034, 135] width 36 height 36
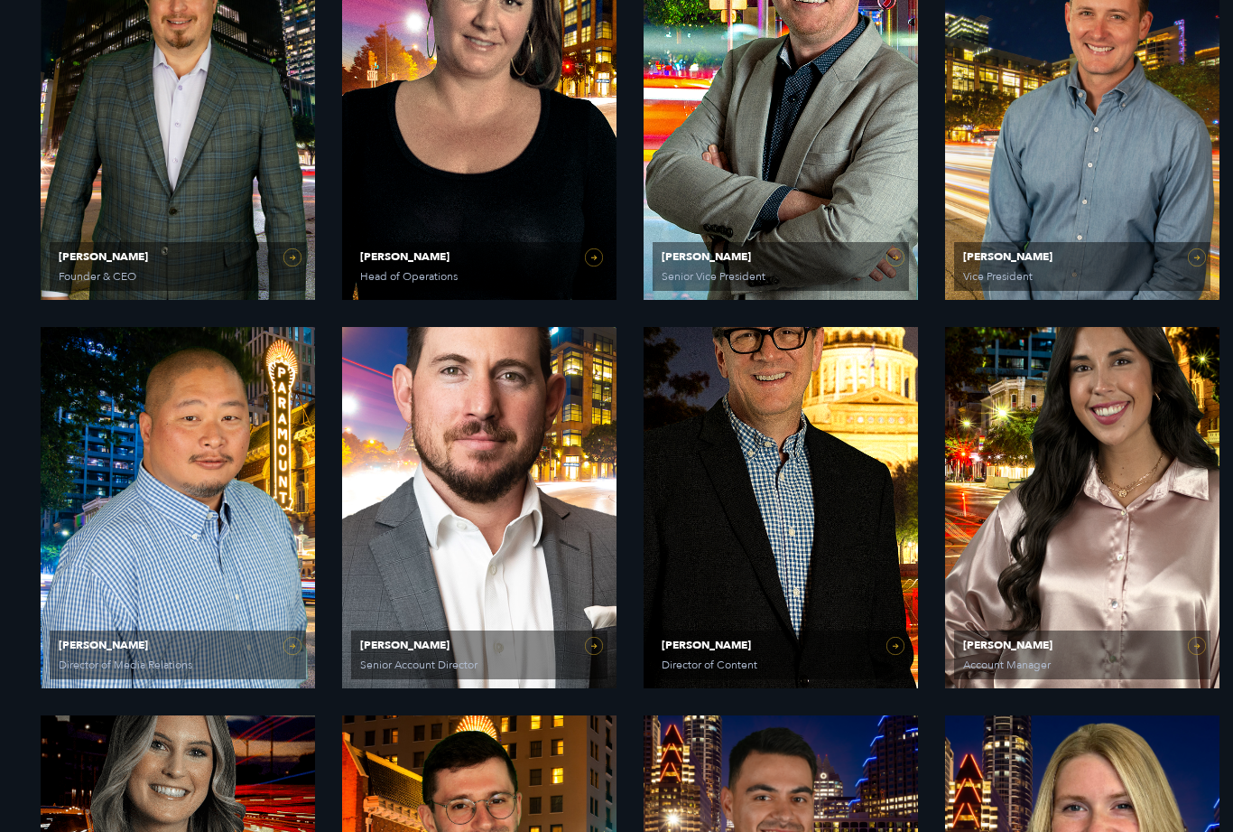
click at [573, 670] on h2 "PR Experts & Media Specialists" at bounding box center [360, 631] width 438 height 91
click at [593, 634] on span "Jim Cameron Senior Account Director" at bounding box center [479, 654] width 256 height 49
click at [599, 655] on span "Jim Cameron Senior Account Director" at bounding box center [479, 654] width 256 height 49
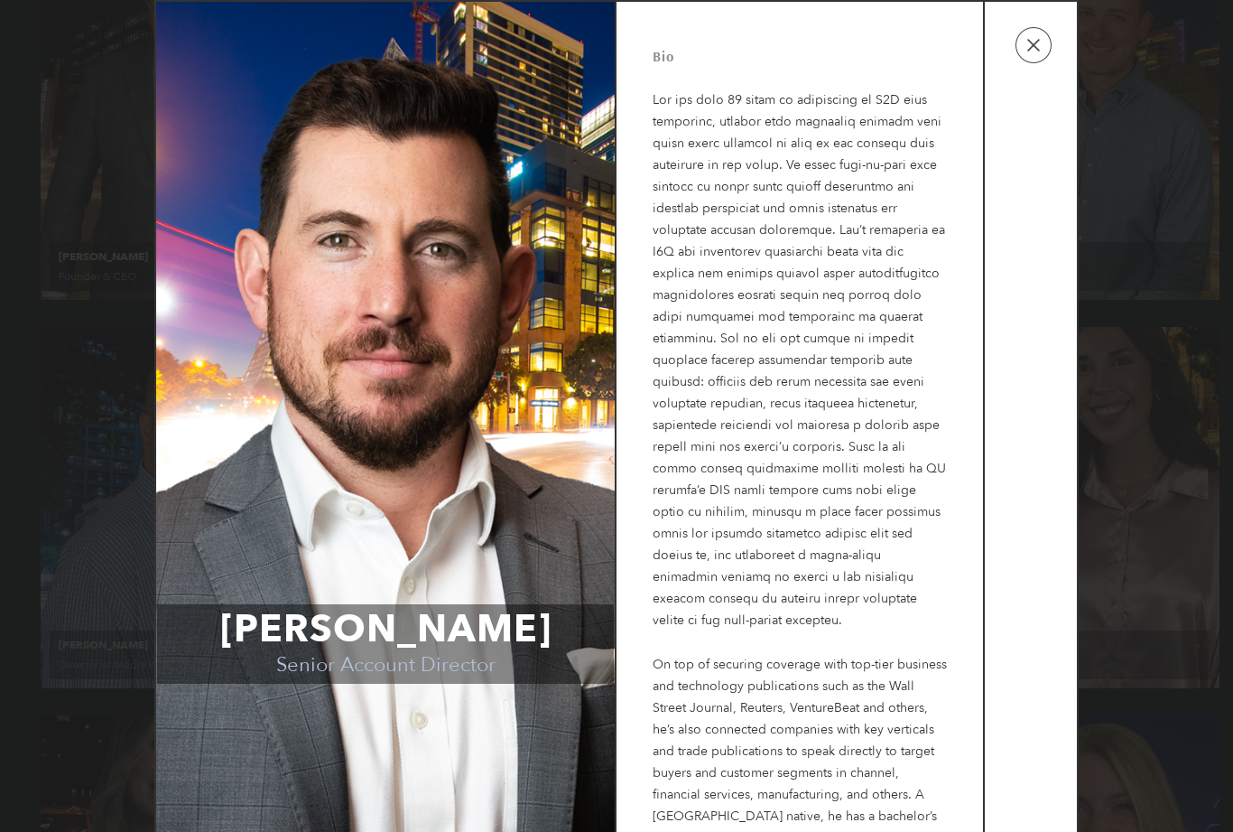
click at [1030, 41] on button "button" at bounding box center [1034, 45] width 36 height 36
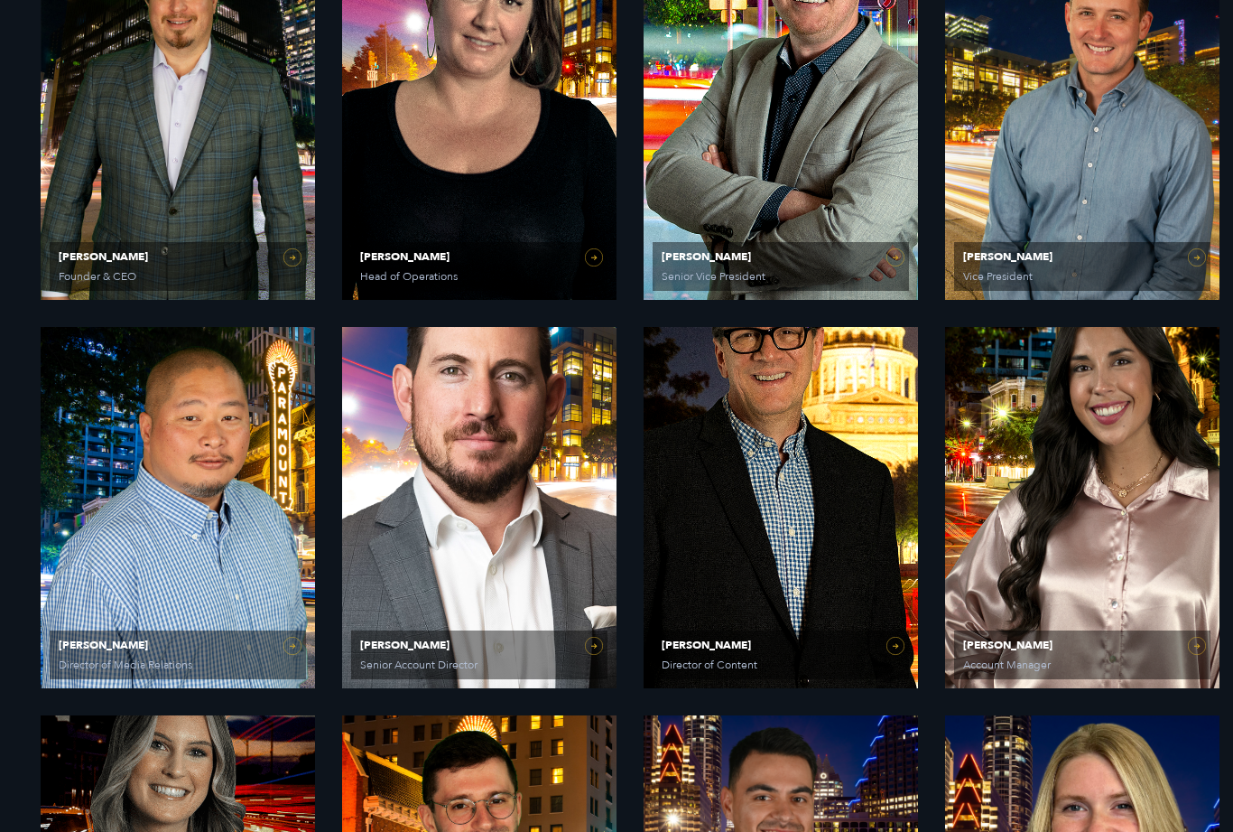
click at [288, 665] on h2 "PR Experts & Media Specialists" at bounding box center [360, 631] width 438 height 91
click at [295, 651] on h2 "PR Experts & Media Specialists" at bounding box center [360, 631] width 438 height 91
click at [297, 644] on h2 "PR Experts & Media Specialists" at bounding box center [360, 631] width 438 height 91
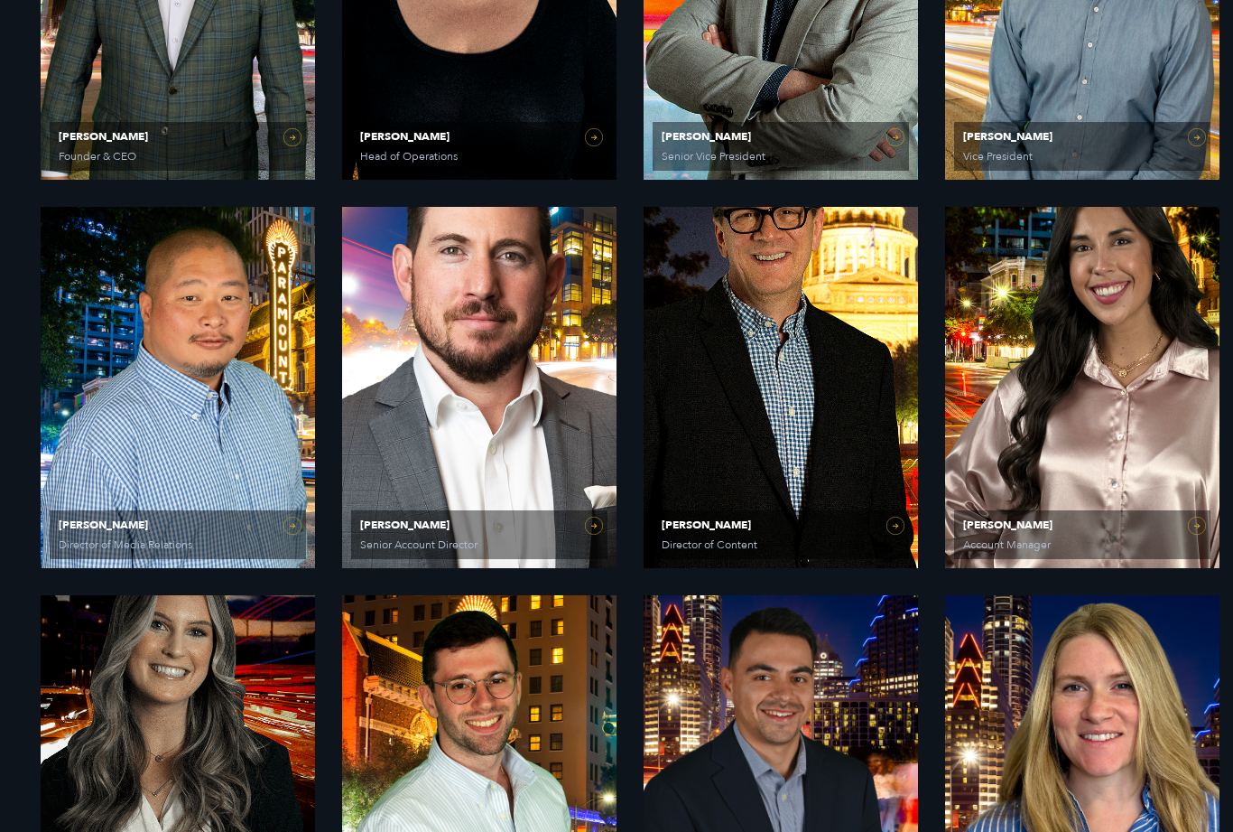
scroll to position [1037, 0]
click at [311, 529] on h2 "PR Experts & Media Specialists" at bounding box center [360, 510] width 438 height 91
click at [163, 540] on h2 "PR Experts & Media Specialists" at bounding box center [360, 510] width 438 height 91
click at [298, 538] on h2 "PR Experts & Media Specialists" at bounding box center [360, 510] width 438 height 91
click at [296, 524] on h2 "PR Experts & Media Specialists" at bounding box center [360, 510] width 438 height 91
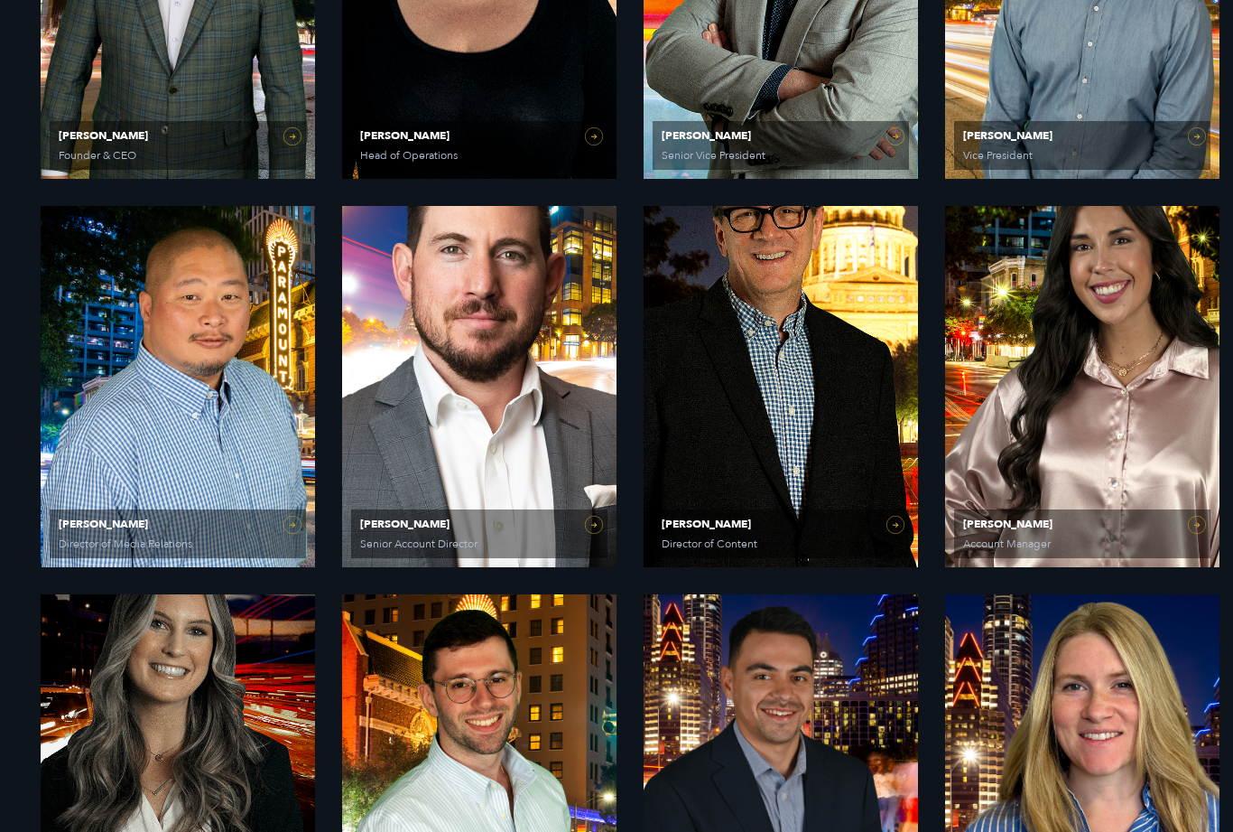
click at [302, 532] on h2 "PR Experts & Media Specialists" at bounding box center [360, 510] width 438 height 91
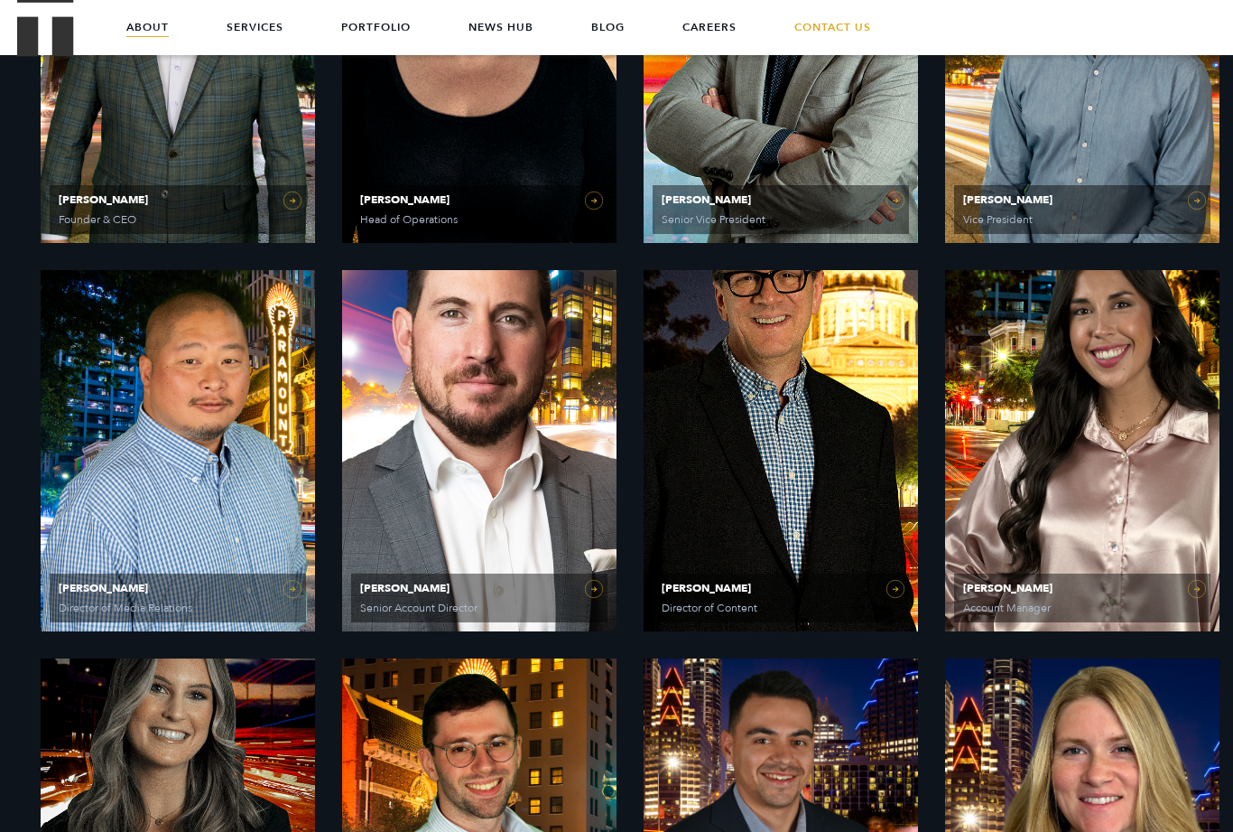
scroll to position [975, 0]
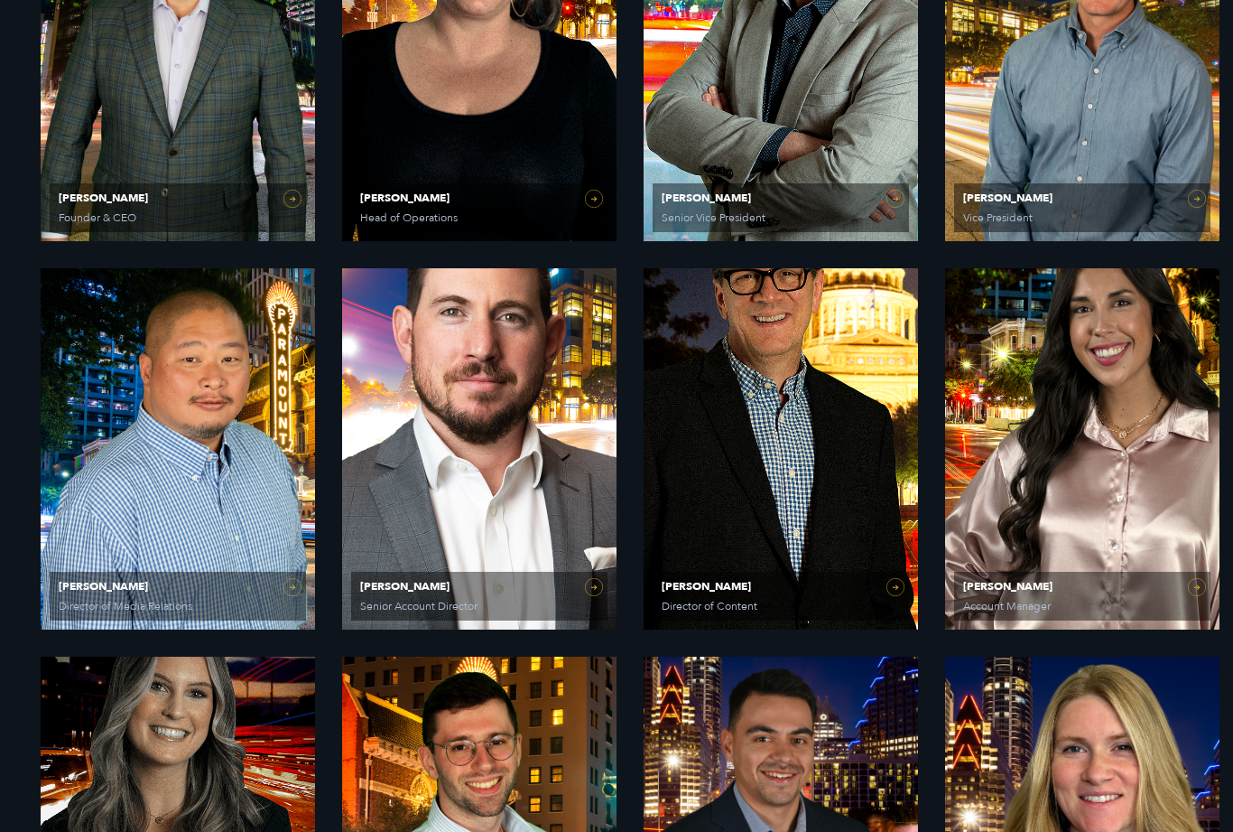
click at [298, 589] on h2 "PR Experts & Media Specialists" at bounding box center [360, 572] width 438 height 91
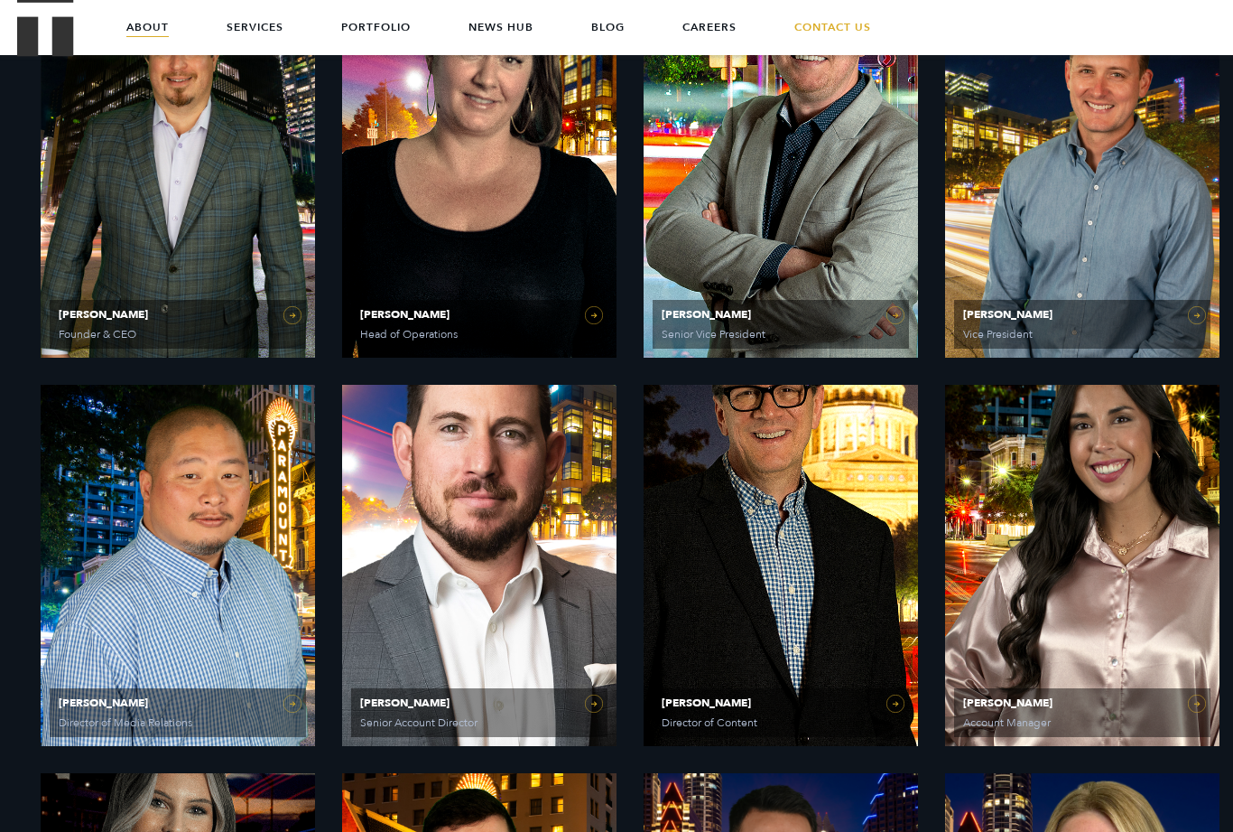
scroll to position [857, 0]
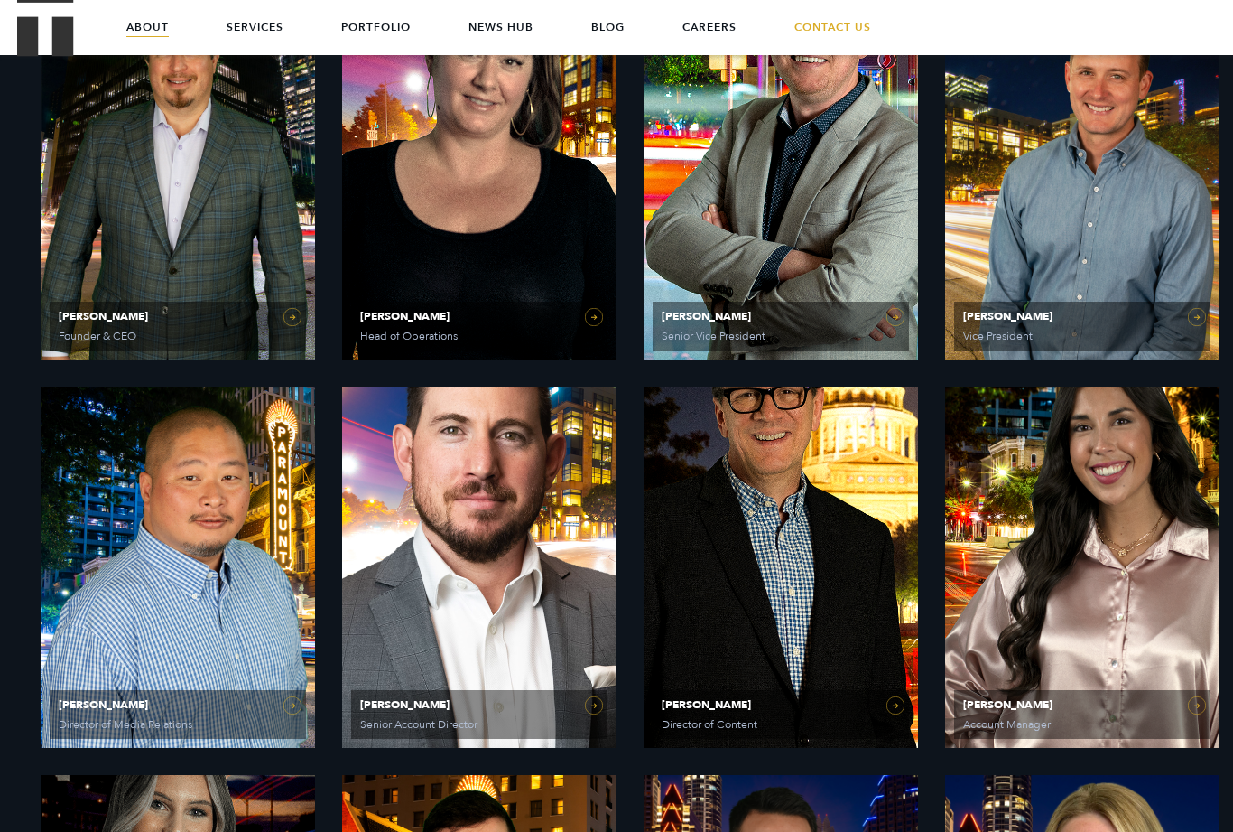
click at [1197, 325] on link "Will Kruisbrink Vice President" at bounding box center [1082, 178] width 274 height 361
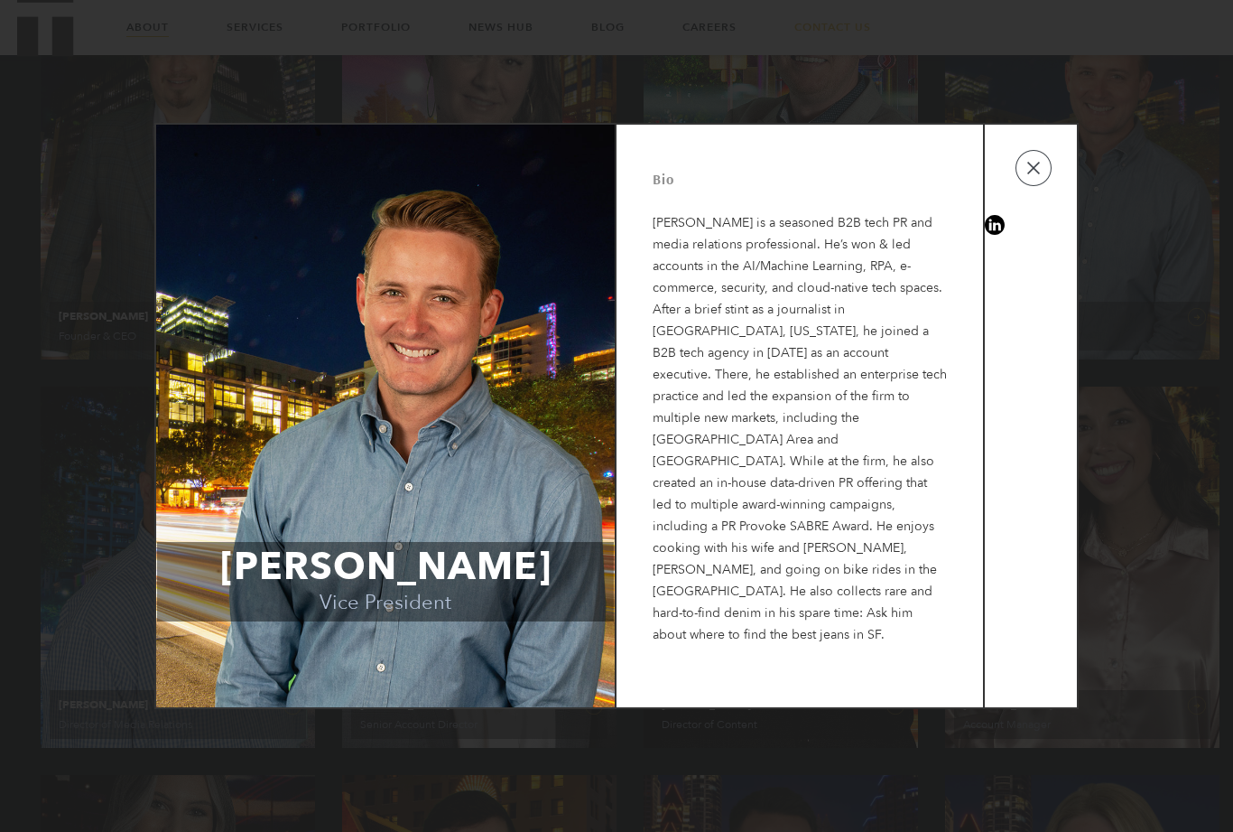
click at [1040, 184] on button "button" at bounding box center [1034, 168] width 36 height 36
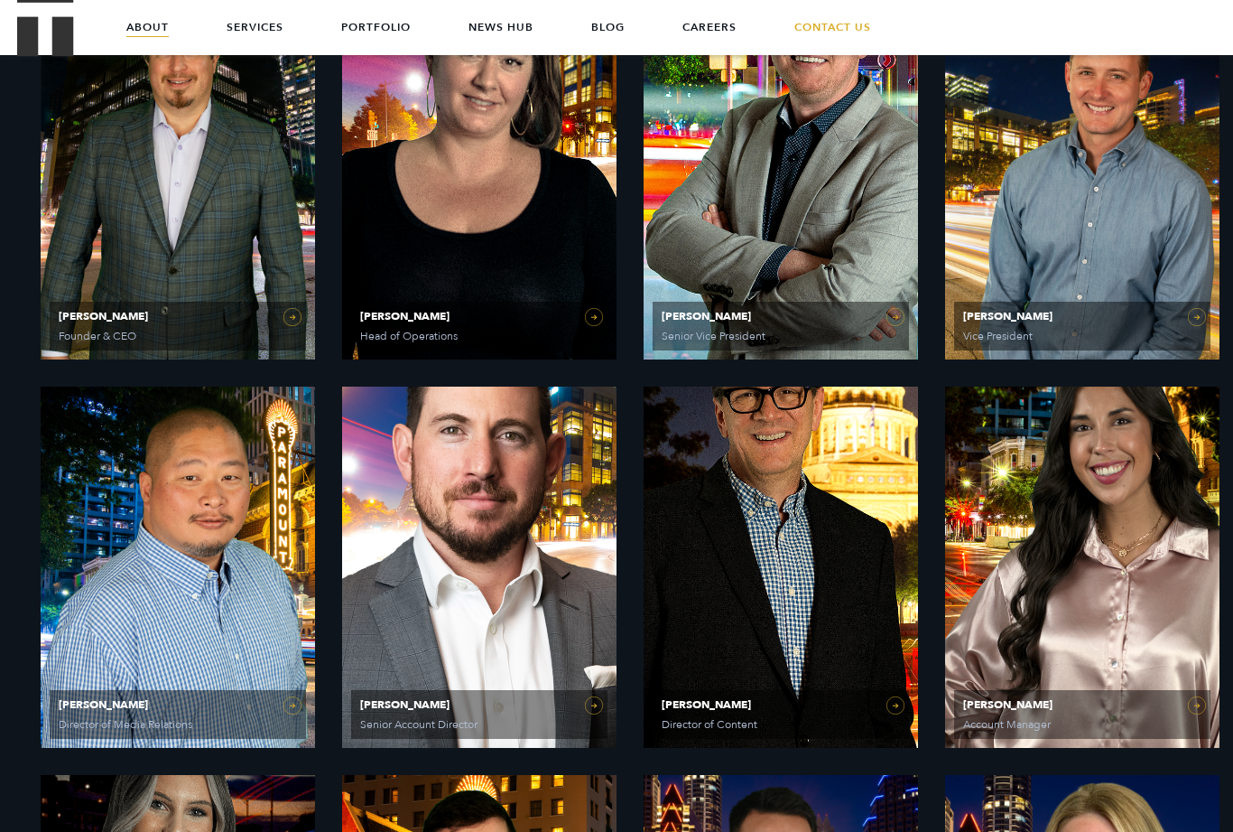
click at [904, 319] on link "Matt Grant Senior Vice President" at bounding box center [781, 178] width 274 height 361
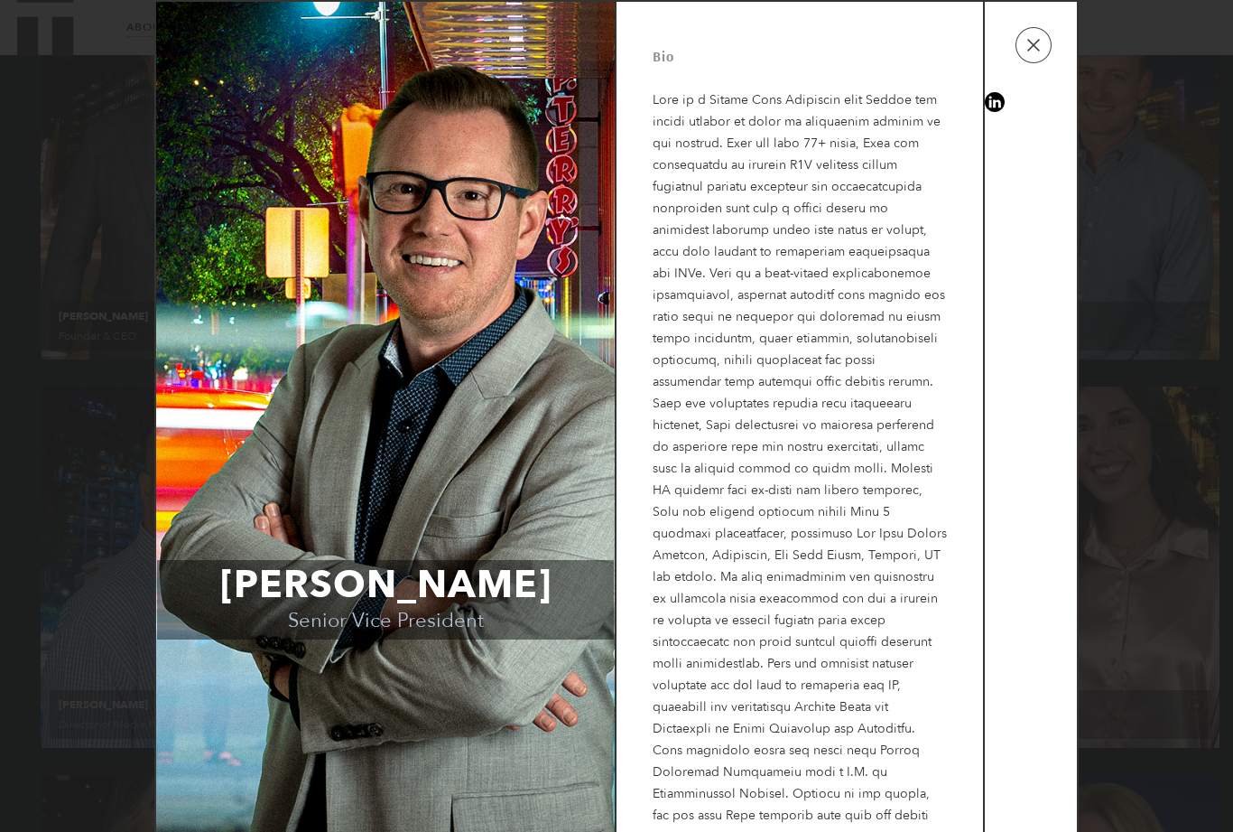
click at [1035, 59] on button "button" at bounding box center [1034, 45] width 36 height 36
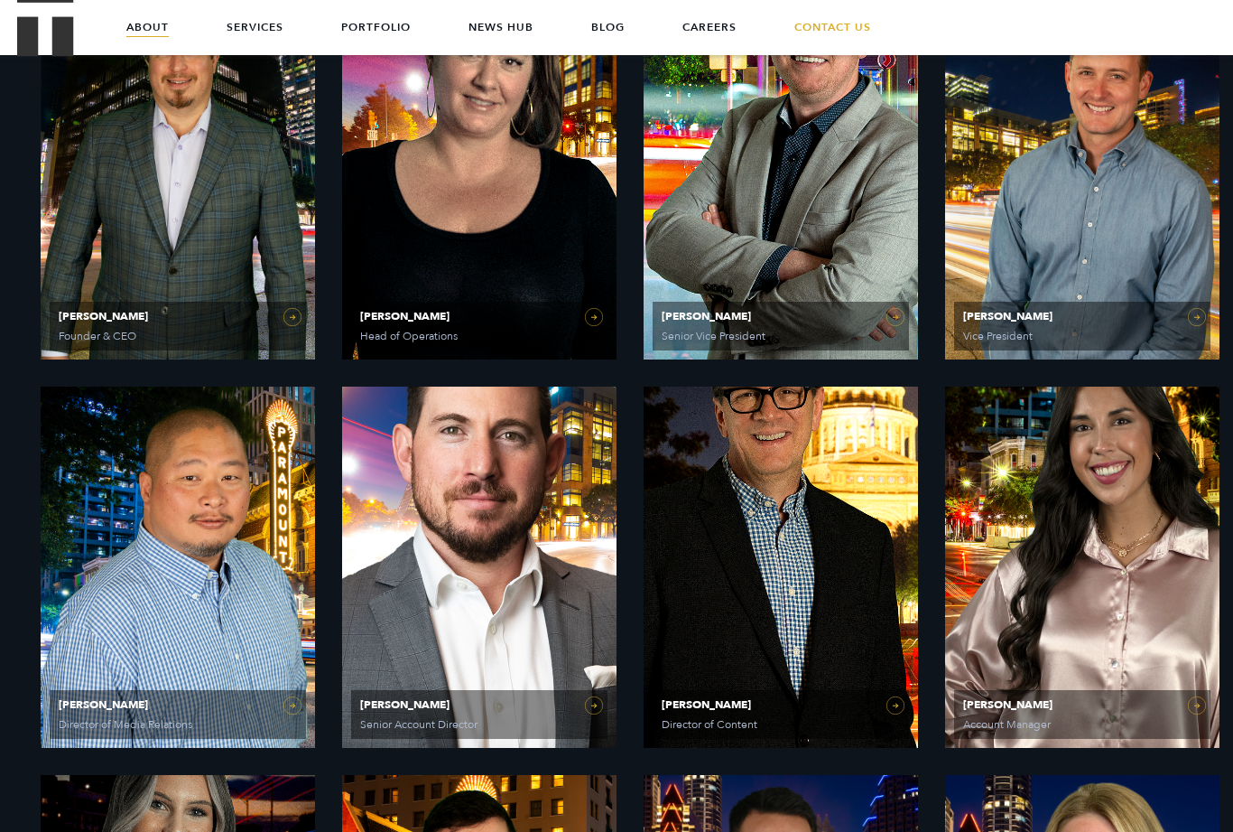
click at [599, 315] on link "Olivia Gardner Head of Operations" at bounding box center [479, 178] width 274 height 361
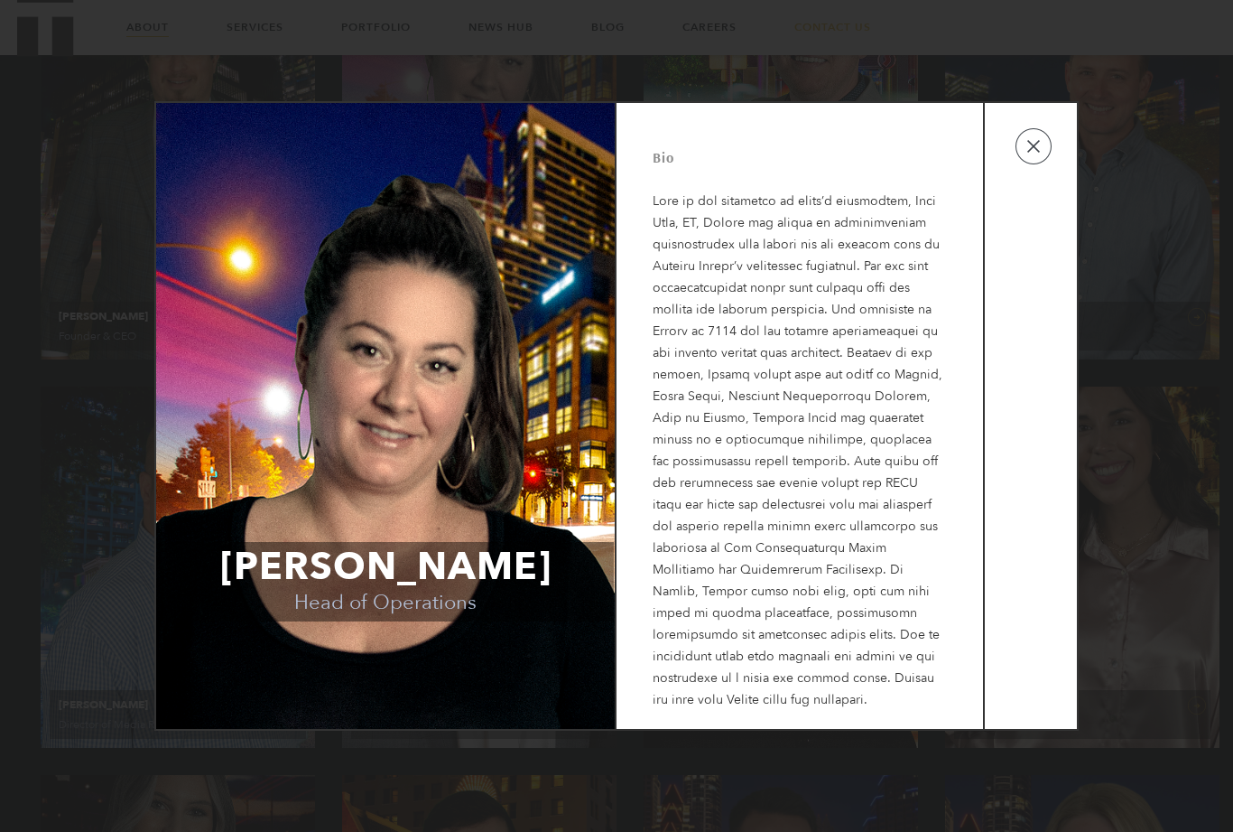
click at [1036, 164] on button "button" at bounding box center [1034, 146] width 36 height 36
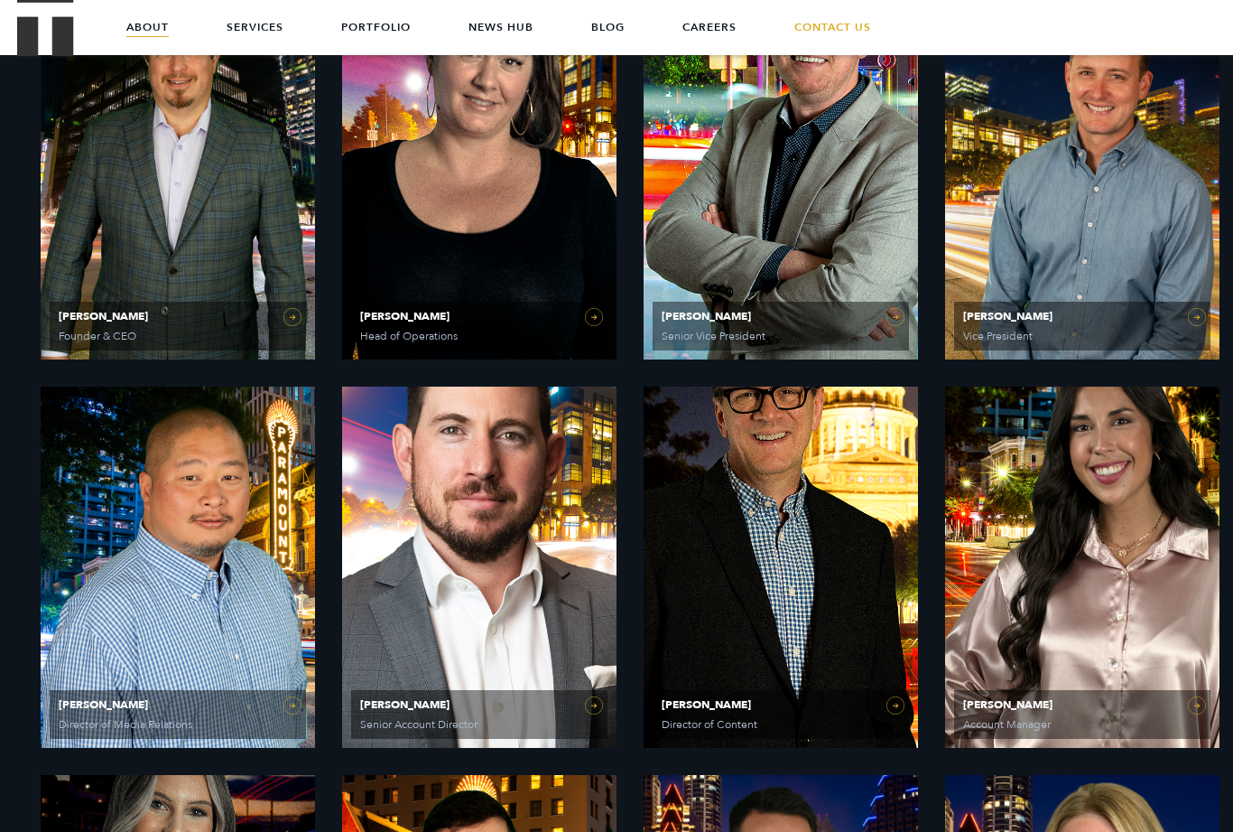
click at [307, 334] on link "Ethan Parker Founder & CEO" at bounding box center [178, 178] width 274 height 361
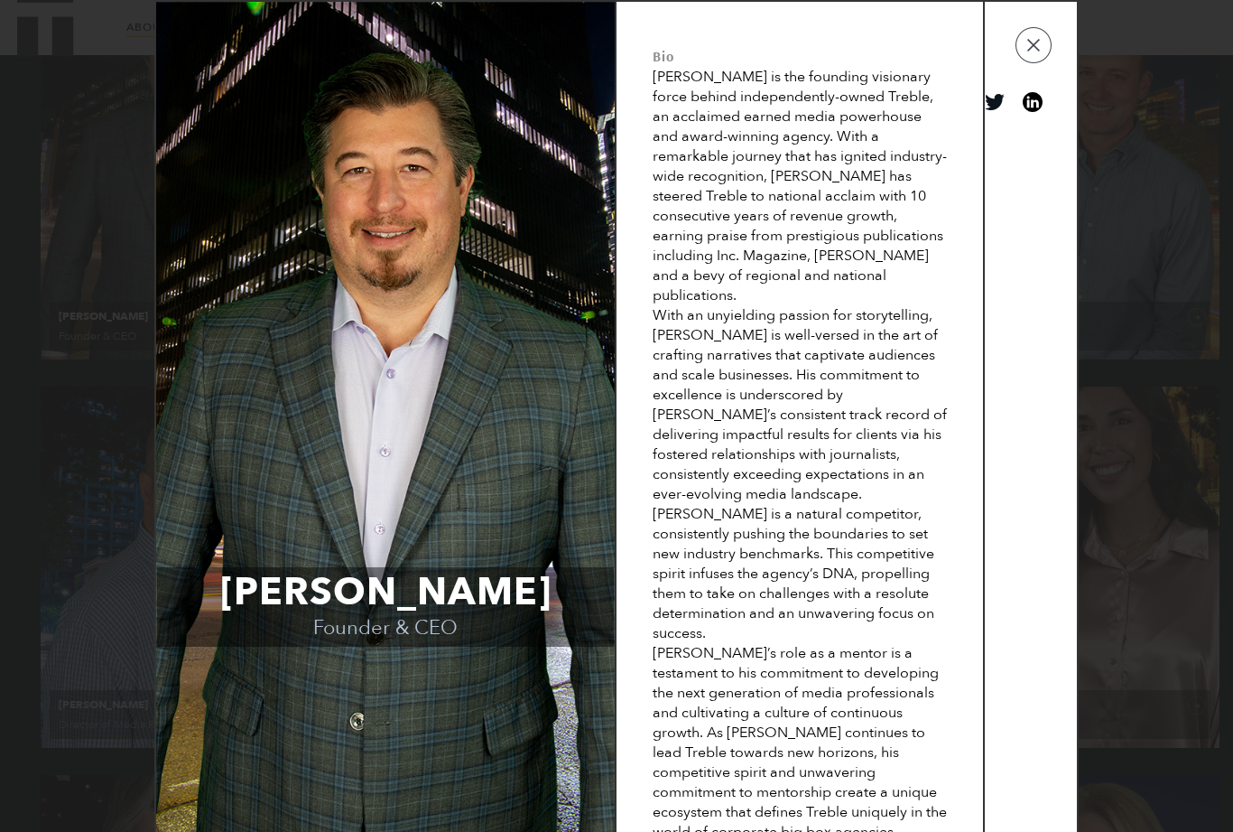
click at [1035, 63] on button "button" at bounding box center [1034, 45] width 36 height 36
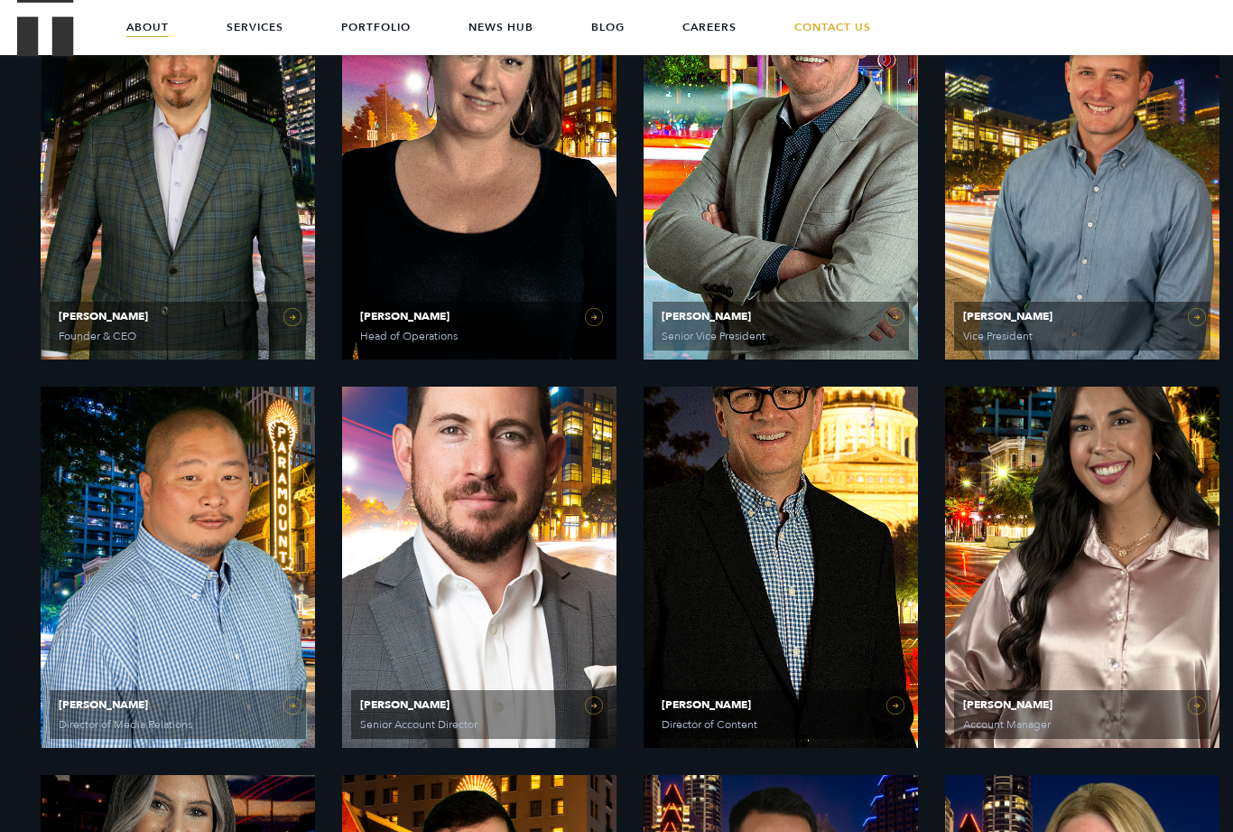
click at [286, 714] on h2 "PR Experts & Media Specialists" at bounding box center [360, 691] width 438 height 91
click at [300, 705] on h2 "PR Experts & Media Specialists" at bounding box center [360, 691] width 438 height 91
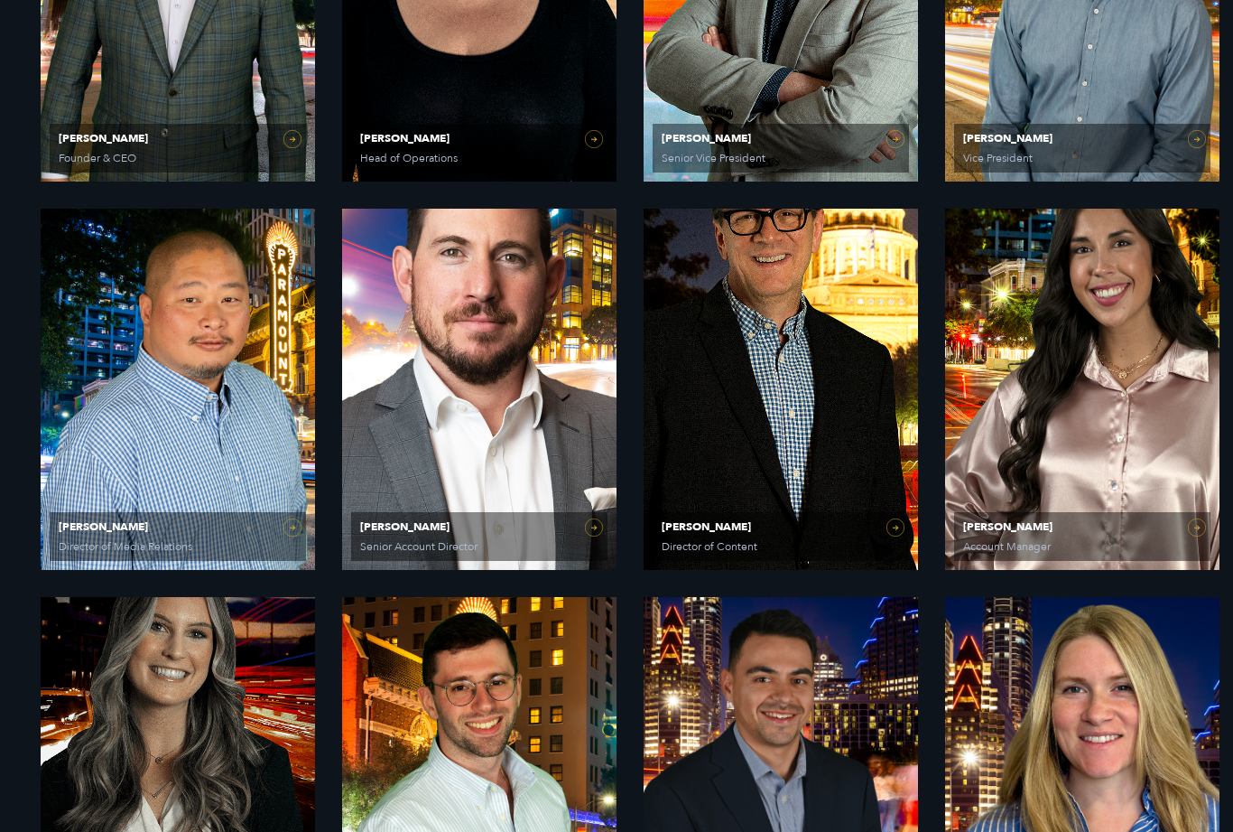
scroll to position [989, 0]
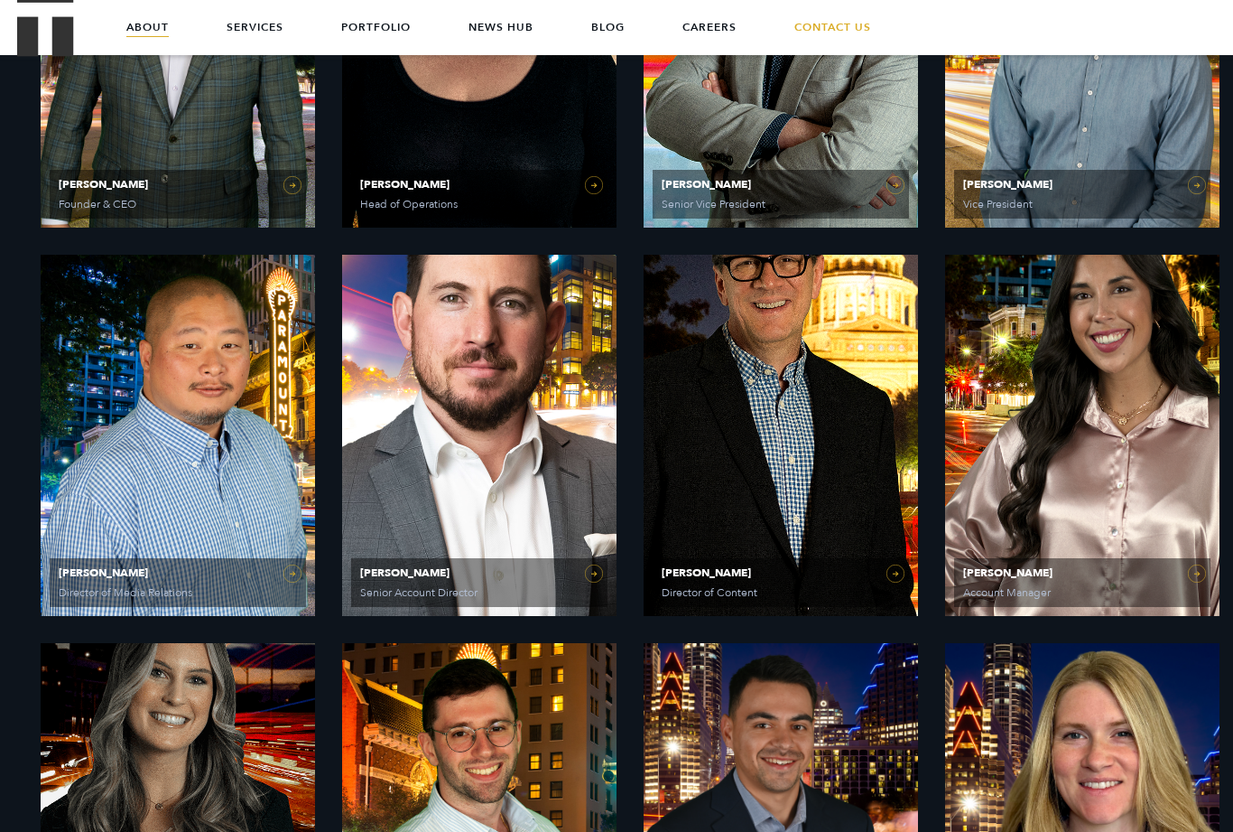
click at [309, 578] on h2 "PR Experts & Media Specialists" at bounding box center [360, 559] width 438 height 91
click at [296, 584] on h2 "PR Experts & Media Specialists" at bounding box center [360, 559] width 438 height 91
click at [293, 587] on h2 "PR Experts & Media Specialists" at bounding box center [360, 559] width 438 height 91
click at [302, 588] on h2 "PR Experts & Media Specialists" at bounding box center [360, 559] width 438 height 91
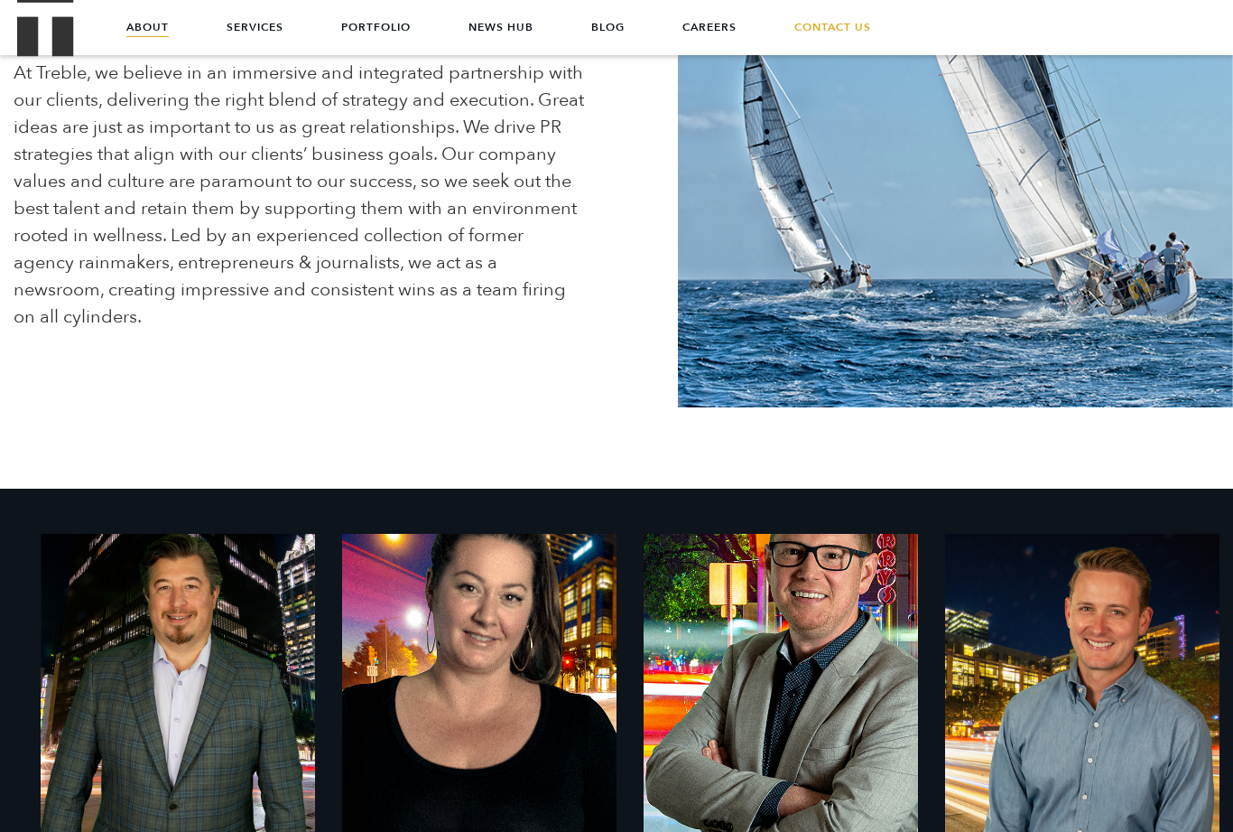
scroll to position [0, 0]
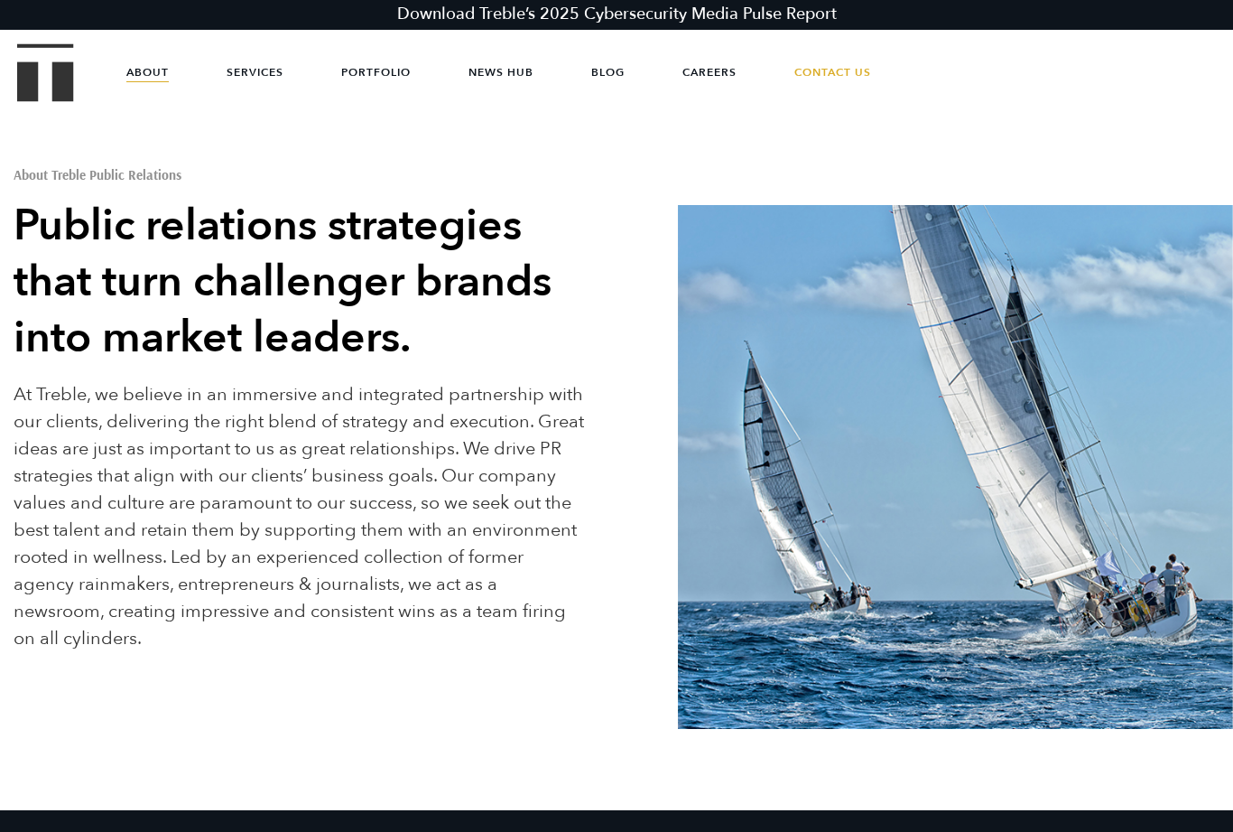
click at [163, 72] on link "About" at bounding box center [147, 72] width 42 height 54
